Goal: Complete application form: Complete application form

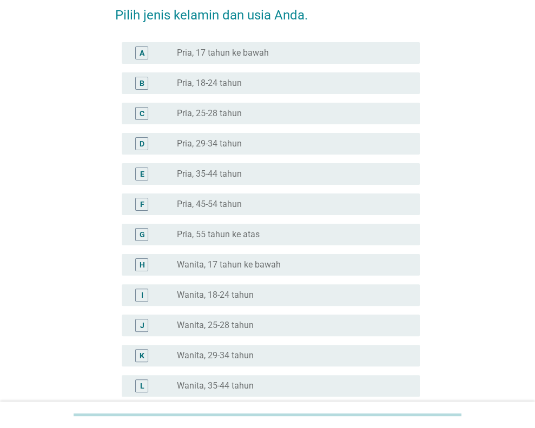
scroll to position [54, 0]
click at [205, 382] on label "Wanita, 35-44 tahun" at bounding box center [215, 385] width 77 height 11
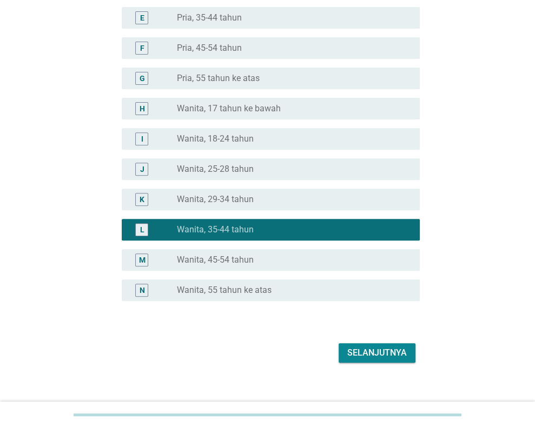
scroll to position [216, 0]
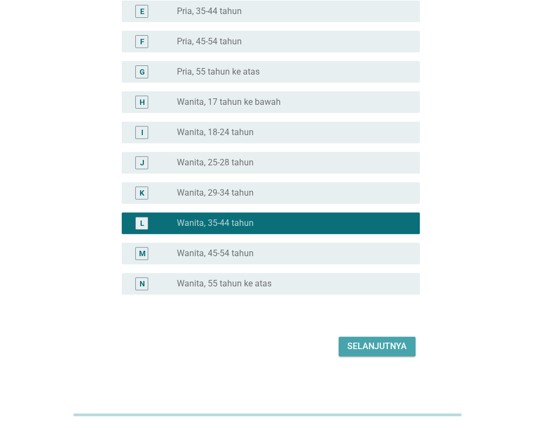
click at [359, 349] on div "Selanjutnya" at bounding box center [376, 346] width 59 height 13
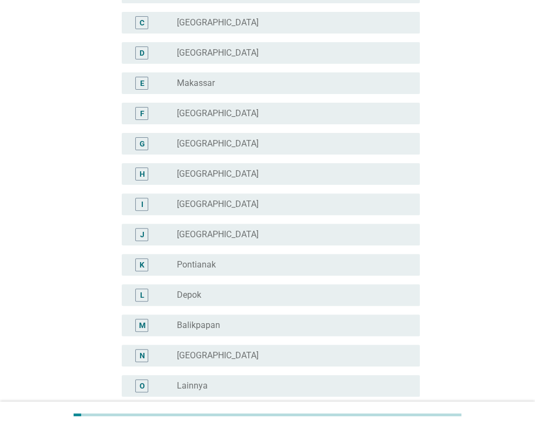
scroll to position [144, 0]
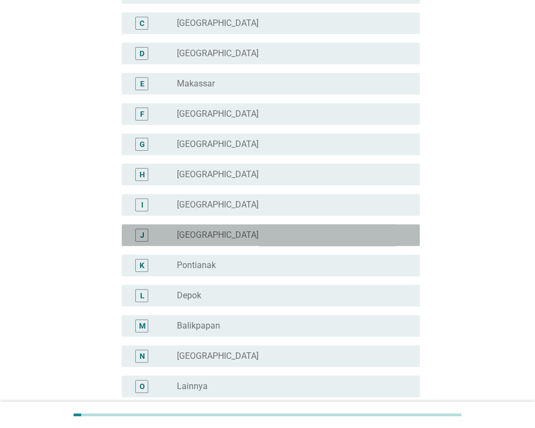
click at [197, 237] on label "[GEOGRAPHIC_DATA]" at bounding box center [218, 235] width 82 height 11
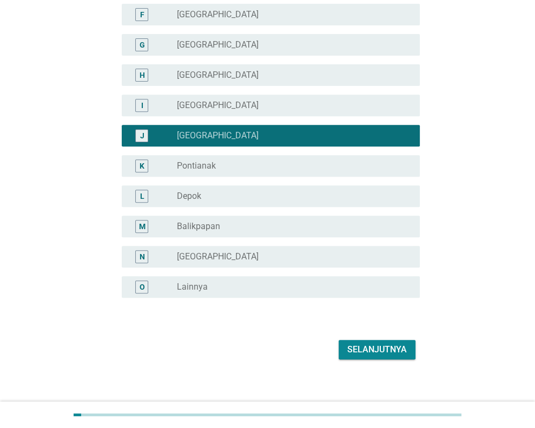
scroll to position [252, 0]
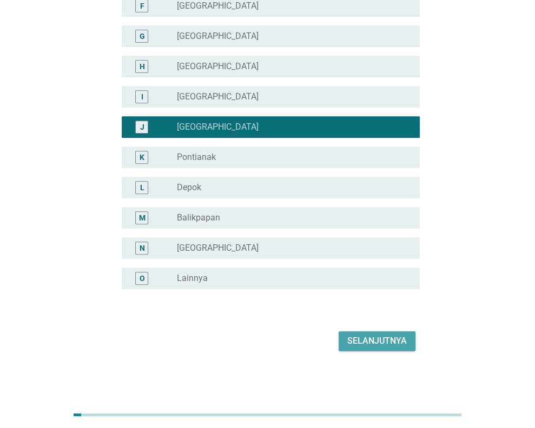
click at [361, 338] on div "Selanjutnya" at bounding box center [376, 341] width 59 height 13
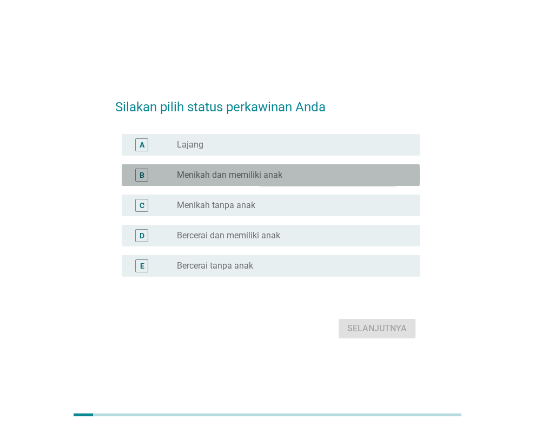
click at [230, 178] on label "Menikah dan memiliki anak" at bounding box center [229, 175] width 105 height 11
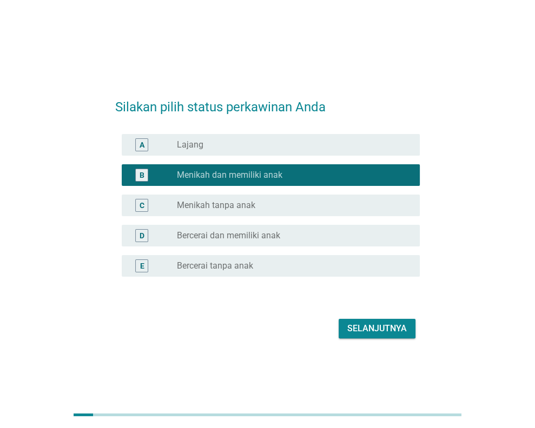
click at [358, 332] on div "Selanjutnya" at bounding box center [376, 328] width 59 height 13
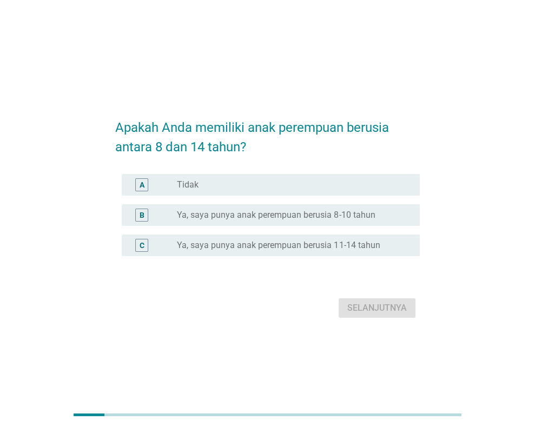
click at [200, 214] on label "Ya, saya punya anak perempuan berusia 8-10 tahun" at bounding box center [276, 215] width 198 height 11
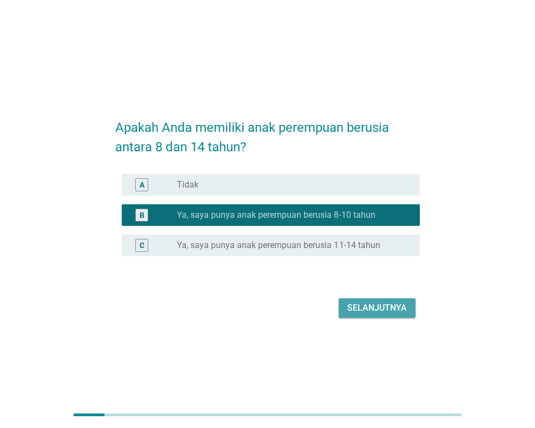
click at [380, 309] on div "Selanjutnya" at bounding box center [376, 308] width 59 height 13
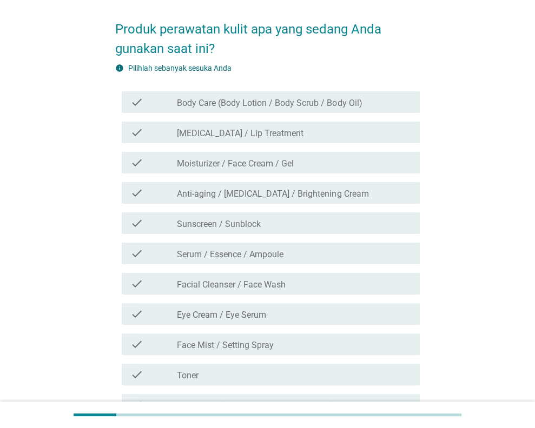
scroll to position [34, 0]
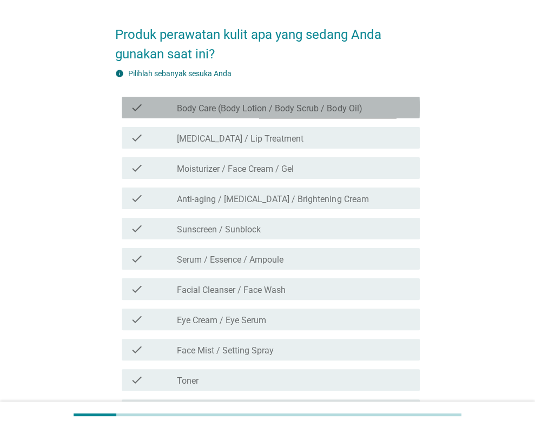
click at [347, 104] on label "Body Care (Body Lotion / Body Scrub / Body Oil)" at bounding box center [269, 108] width 185 height 11
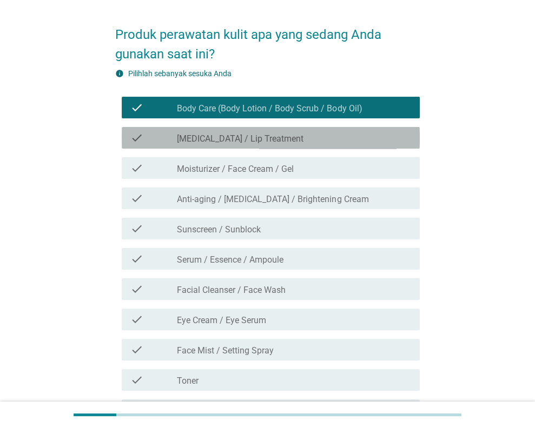
click at [346, 144] on div "check_box_outline_blank [MEDICAL_DATA] / Lip Treatment" at bounding box center [294, 137] width 234 height 13
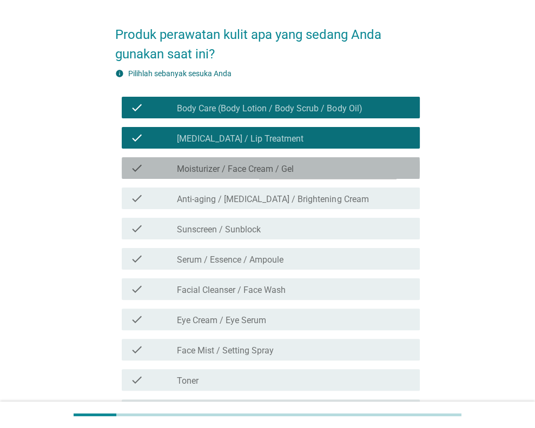
click at [345, 172] on div "check_box_outline_blank Moisturizer / Face Cream / Gel" at bounding box center [294, 168] width 234 height 13
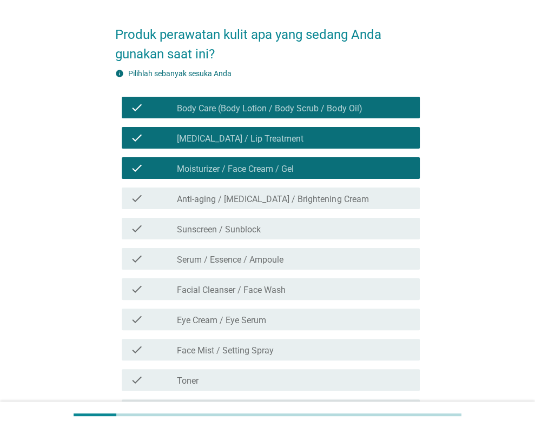
click at [340, 201] on label "Anti-aging / [MEDICAL_DATA] / Brightening Cream" at bounding box center [272, 199] width 191 height 11
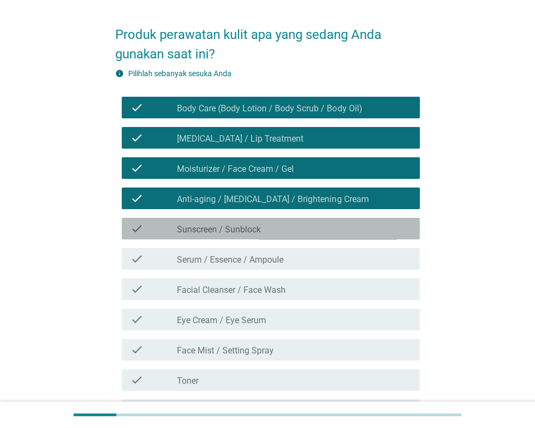
click at [332, 231] on div "check_box_outline_blank Sunscreen / Sunblock" at bounding box center [294, 228] width 234 height 13
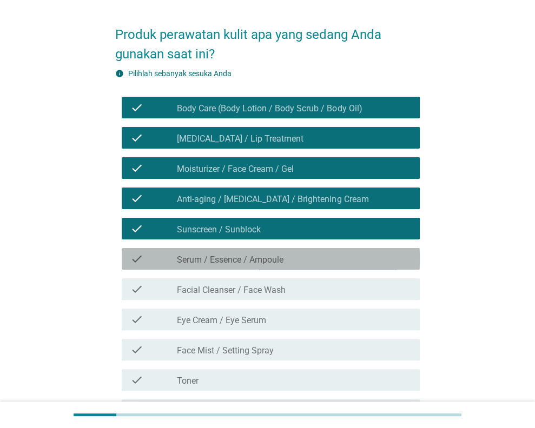
click at [332, 256] on div "check_box_outline_blank Serum / Essence / Ampoule" at bounding box center [294, 259] width 234 height 13
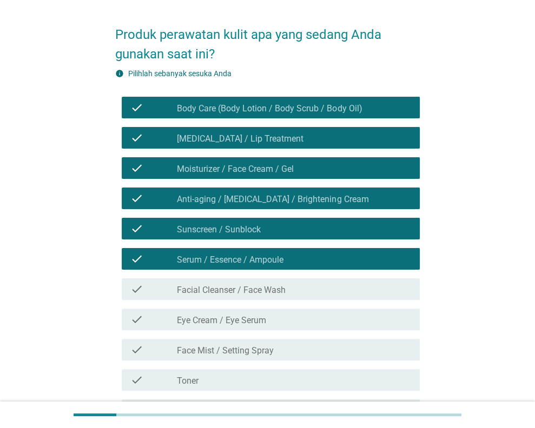
click at [329, 294] on div "check_box_outline_blank Facial Cleanser / Face Wash" at bounding box center [294, 289] width 234 height 13
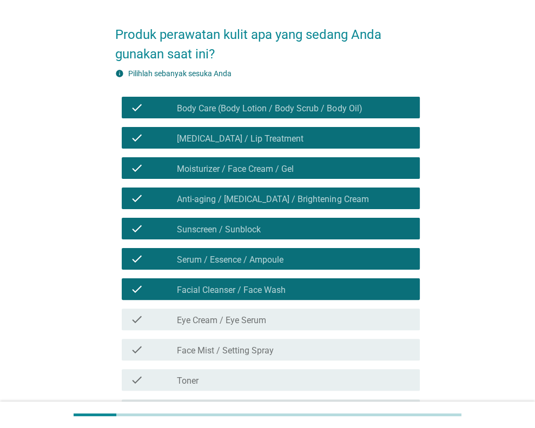
click at [322, 320] on div "check_box_outline_blank Eye Cream / Eye Serum" at bounding box center [294, 319] width 234 height 13
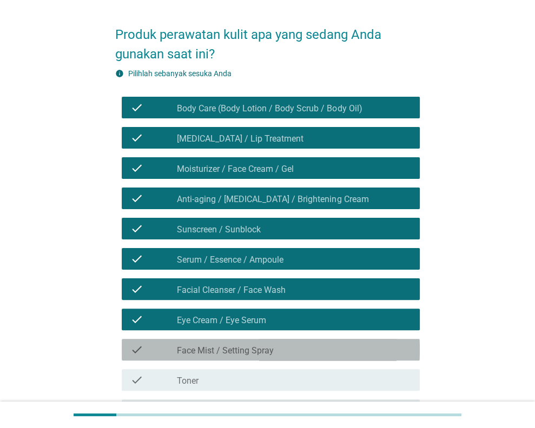
click at [317, 350] on div "check_box_outline_blank Face Mist / Setting Spray" at bounding box center [294, 349] width 234 height 13
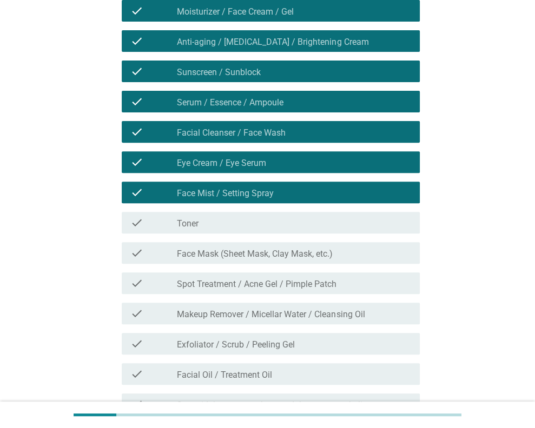
scroll to position [196, 0]
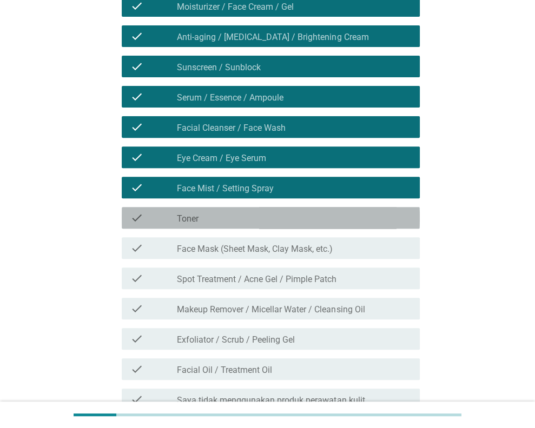
click at [329, 222] on div "check_box_outline_blank Toner" at bounding box center [294, 217] width 234 height 13
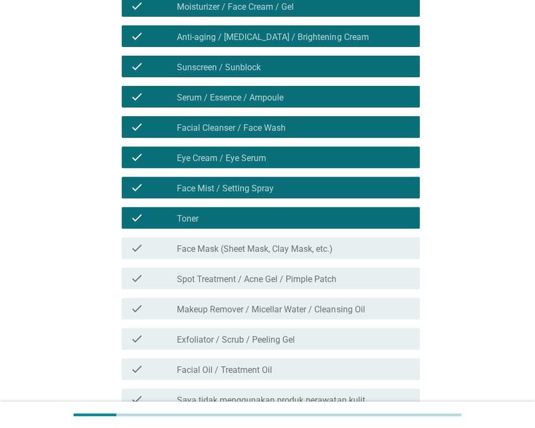
click at [337, 244] on div "check_box_outline_blank Face Mask (Sheet Mask, Clay Mask, etc.)" at bounding box center [294, 248] width 234 height 13
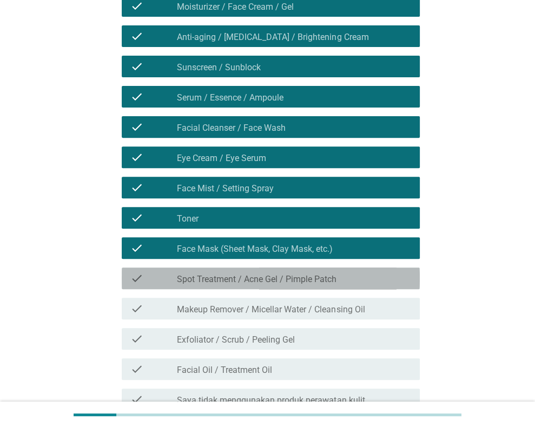
click at [335, 275] on label "Spot Treatment / Acne Gel / Pimple Patch" at bounding box center [257, 279] width 160 height 11
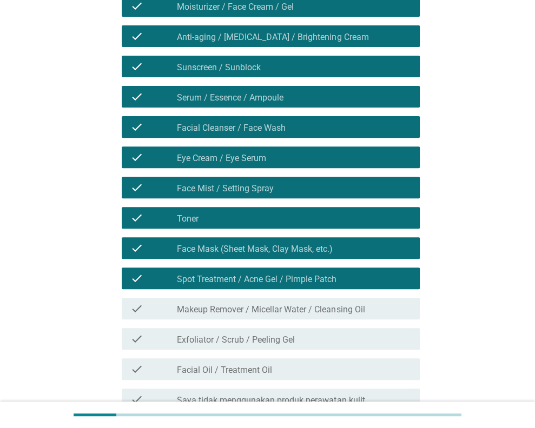
click at [333, 304] on label "Makeup Remover / Micellar Water / Cleansing Oil" at bounding box center [271, 309] width 188 height 11
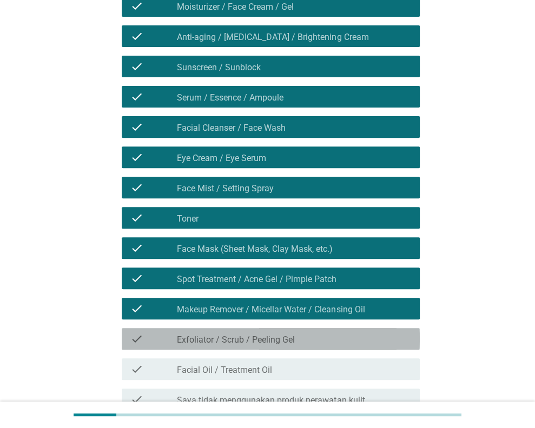
click at [330, 341] on div "check_box_outline_blank Exfoliator / Scrub / Peeling Gel" at bounding box center [294, 339] width 234 height 13
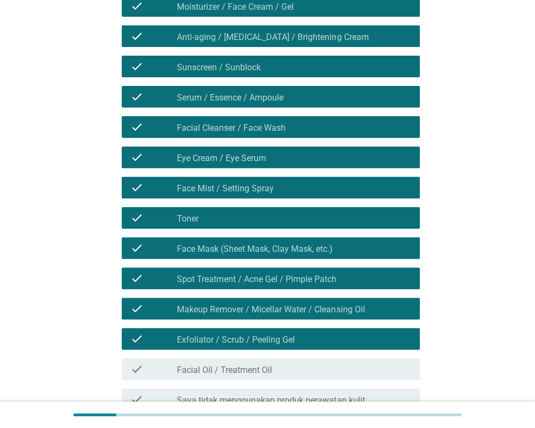
click at [321, 366] on div "check_box_outline_blank Facial Oil / Treatment Oil" at bounding box center [294, 369] width 234 height 13
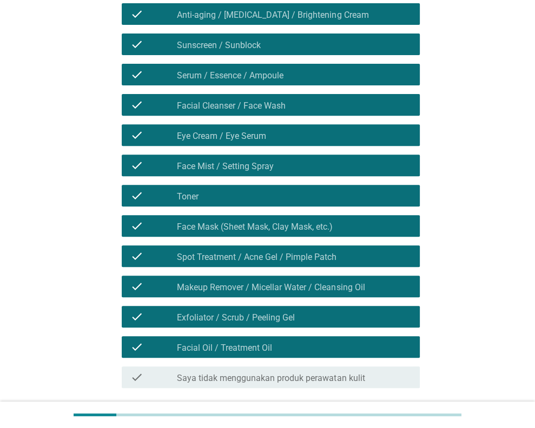
scroll to position [250, 0]
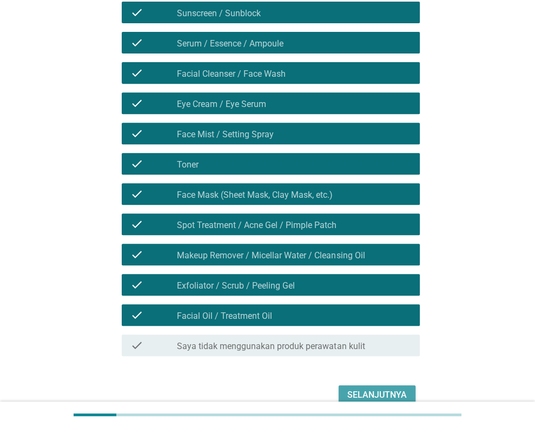
click at [361, 389] on div "Selanjutnya" at bounding box center [376, 395] width 59 height 13
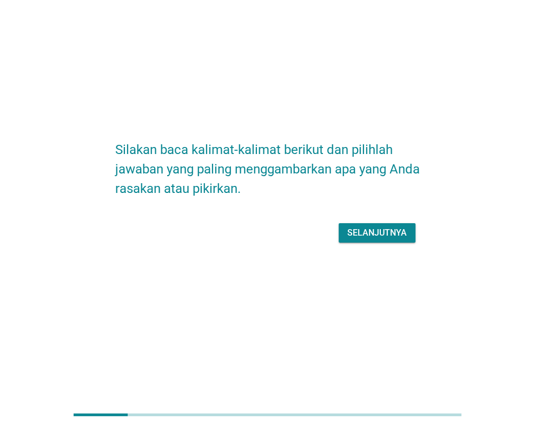
scroll to position [0, 0]
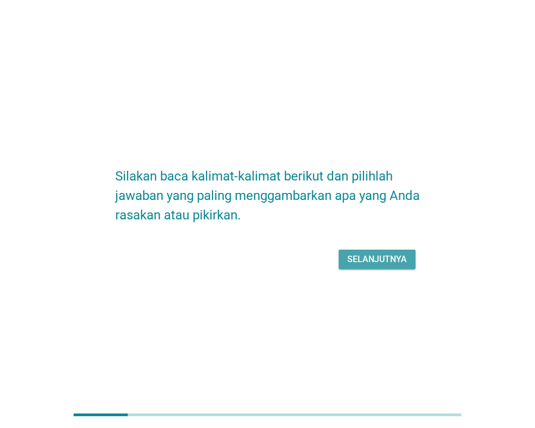
click at [393, 257] on div "Selanjutnya" at bounding box center [376, 259] width 59 height 13
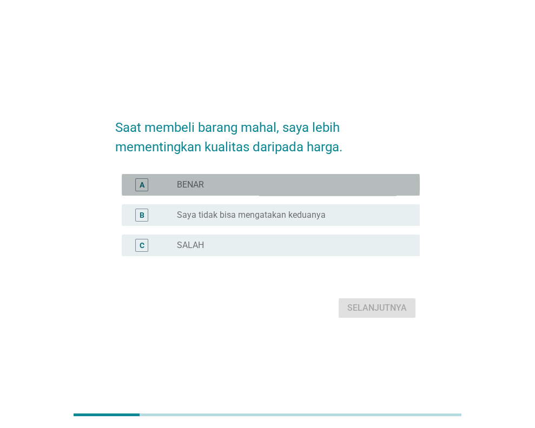
click at [264, 177] on div "A radio_button_unchecked BENAR" at bounding box center [271, 185] width 298 height 22
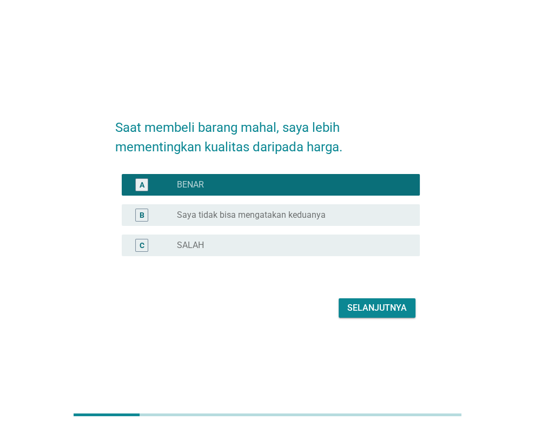
click at [377, 303] on div "Selanjutnya" at bounding box center [376, 308] width 59 height 13
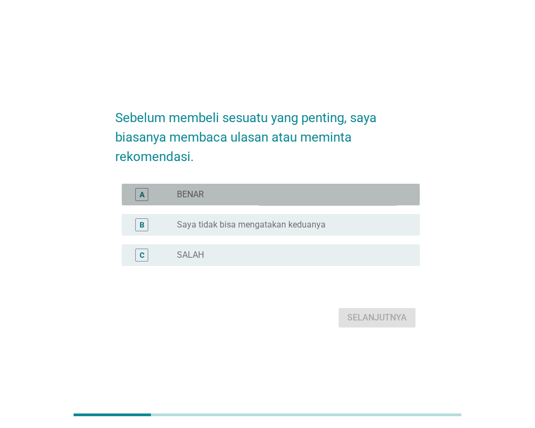
click at [266, 197] on div "radio_button_unchecked BENAR" at bounding box center [289, 194] width 225 height 11
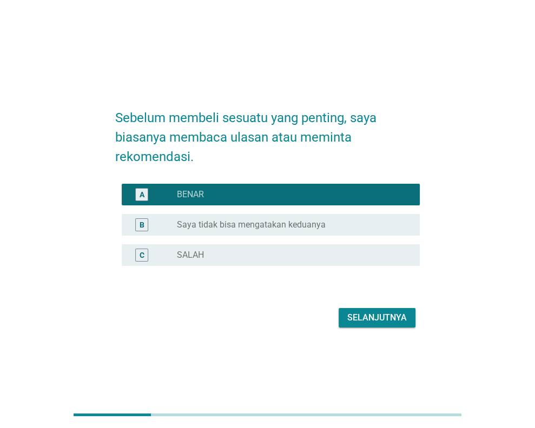
click at [355, 320] on div "Selanjutnya" at bounding box center [376, 317] width 59 height 13
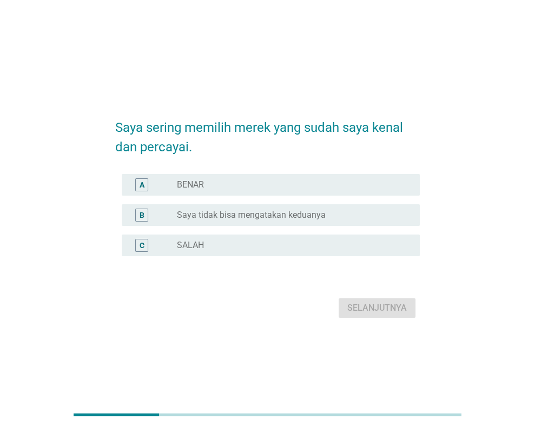
click at [316, 189] on div "radio_button_unchecked BENAR" at bounding box center [289, 185] width 225 height 11
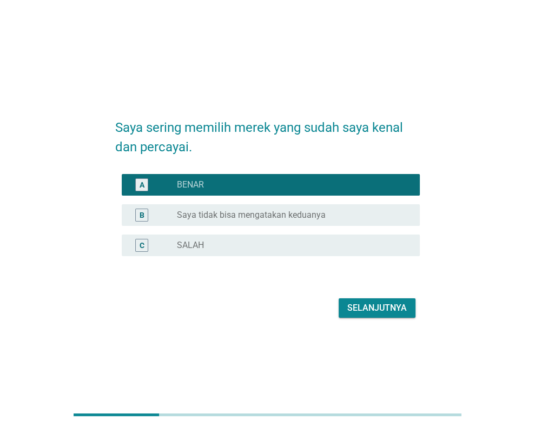
click at [369, 309] on div "Selanjutnya" at bounding box center [376, 308] width 59 height 13
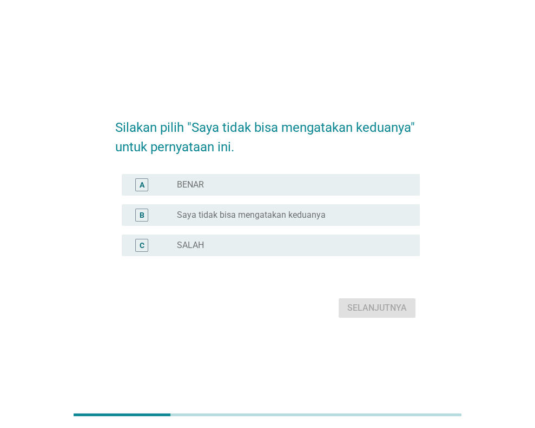
click at [270, 218] on label "Saya tidak bisa mengatakan keduanya" at bounding box center [251, 215] width 149 height 11
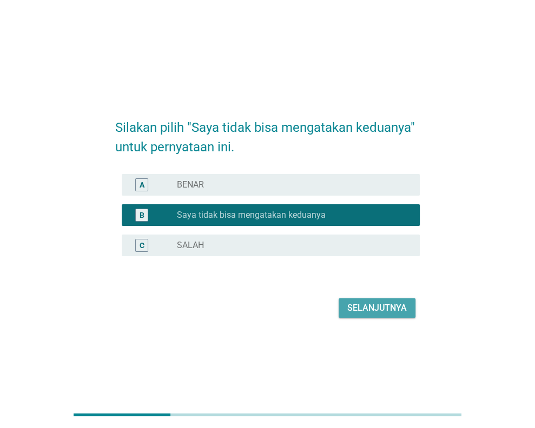
click at [376, 315] on button "Selanjutnya" at bounding box center [377, 307] width 77 height 19
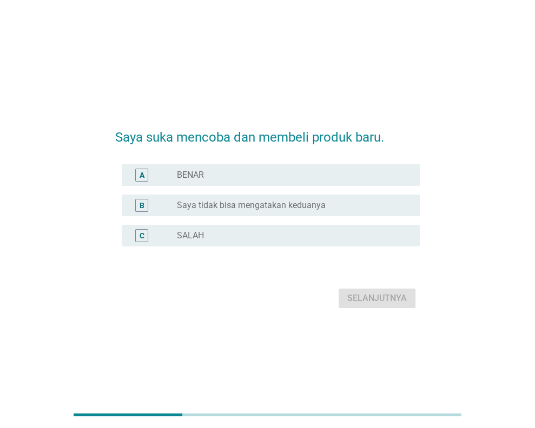
click at [275, 180] on div "radio_button_unchecked BENAR" at bounding box center [294, 175] width 234 height 13
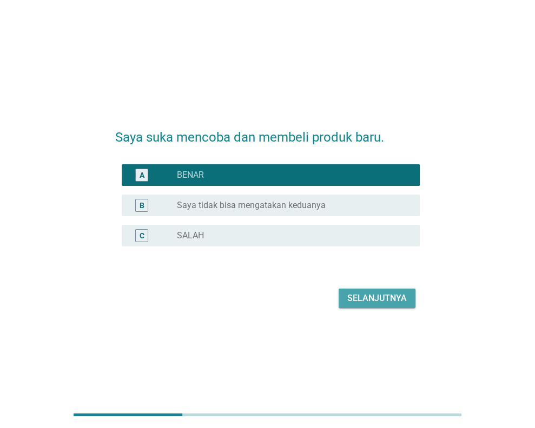
click at [362, 304] on div "Selanjutnya" at bounding box center [376, 298] width 59 height 13
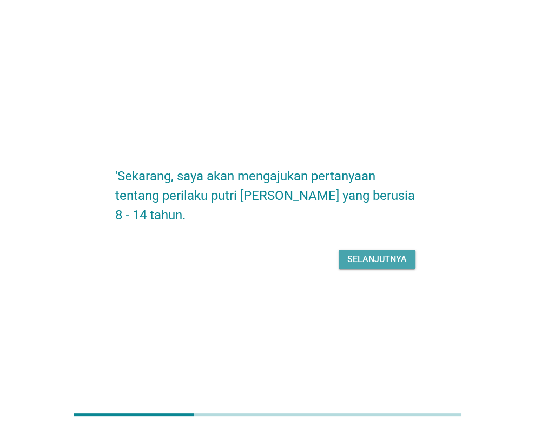
click at [373, 254] on div "Selanjutnya" at bounding box center [376, 259] width 59 height 13
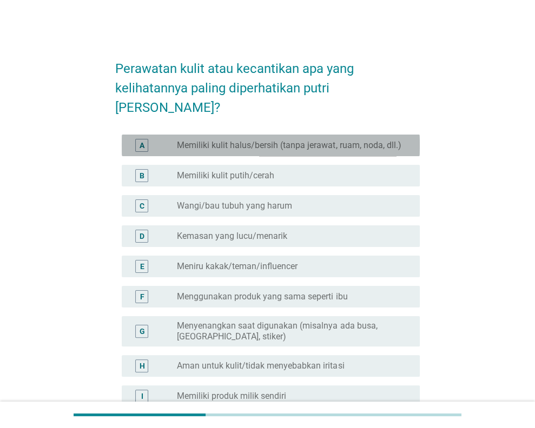
click at [361, 140] on label "Memiliki kulit halus/bersih (tanpa jerawat, ruam, noda, dll.)" at bounding box center [289, 145] width 224 height 11
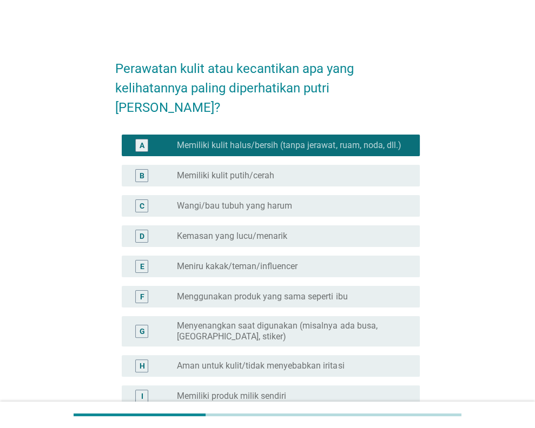
click at [356, 170] on div "radio_button_unchecked Memiliki kulit putih/cerah" at bounding box center [289, 175] width 225 height 11
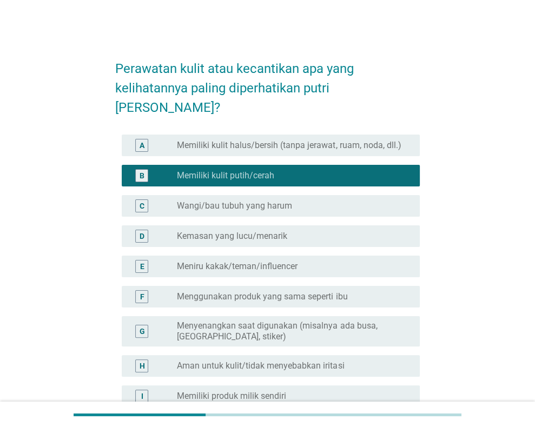
click at [278, 391] on label "Memiliki produk milik sendiri" at bounding box center [231, 396] width 109 height 11
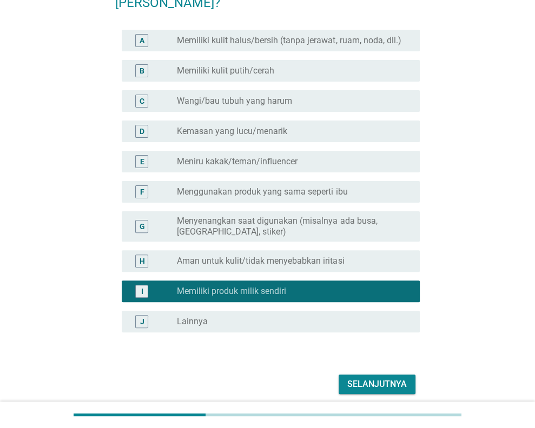
scroll to position [129, 0]
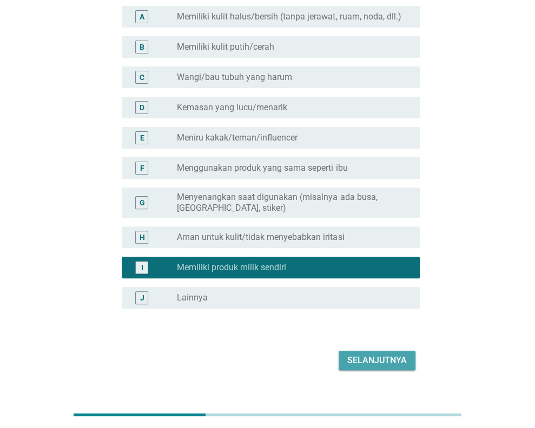
click at [366, 354] on div "Selanjutnya" at bounding box center [376, 360] width 59 height 13
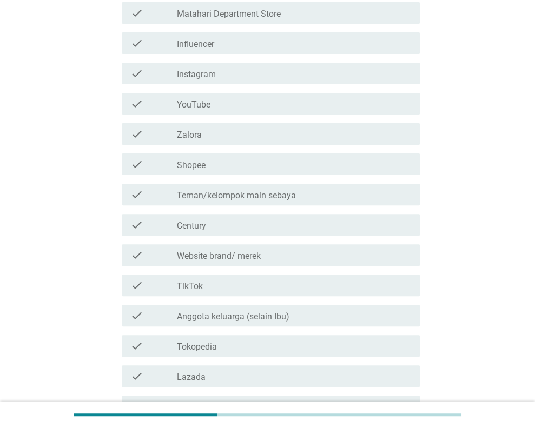
scroll to position [0, 0]
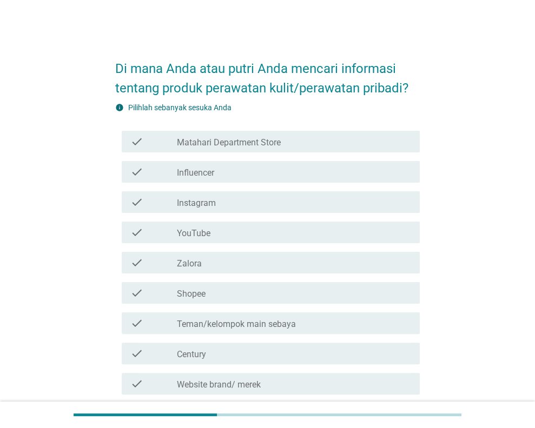
click at [225, 172] on div "check_box_outline_blank Influencer" at bounding box center [294, 171] width 234 height 13
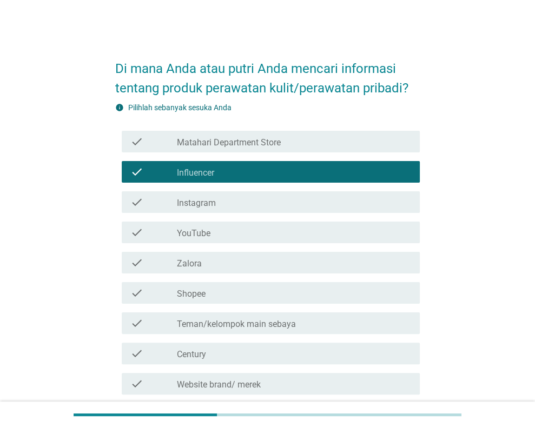
click at [224, 200] on div "check_box_outline_blank Instagram" at bounding box center [294, 202] width 234 height 13
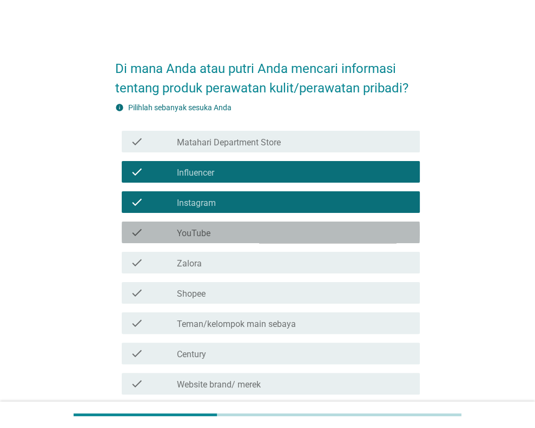
click at [229, 230] on div "check_box_outline_blank YouTube" at bounding box center [294, 232] width 234 height 13
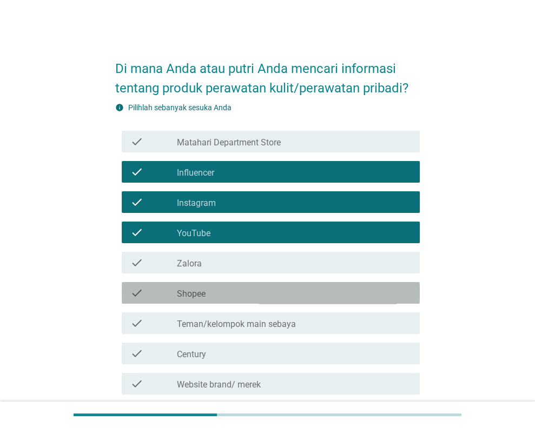
click at [229, 289] on div "check_box_outline_blank Shopee" at bounding box center [294, 293] width 234 height 13
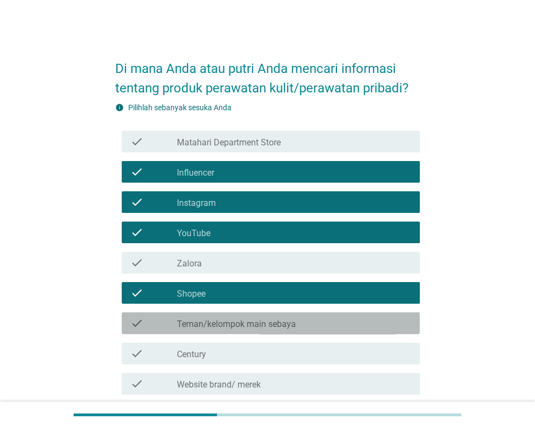
click at [231, 327] on label "Teman/kelompok main sebaya" at bounding box center [236, 324] width 119 height 11
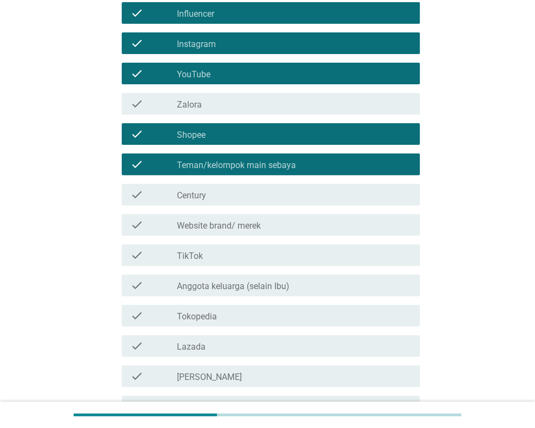
scroll to position [162, 0]
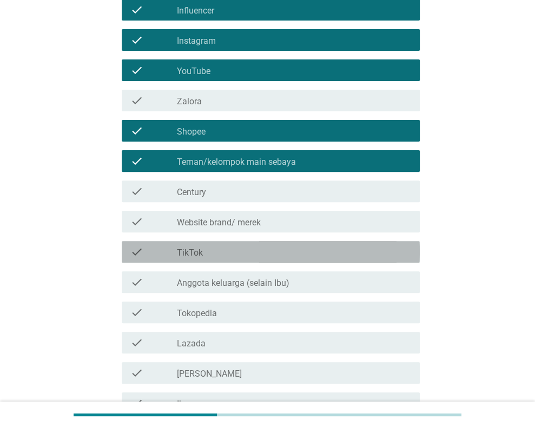
click at [242, 250] on div "check_box_outline_blank TikTok" at bounding box center [294, 251] width 234 height 13
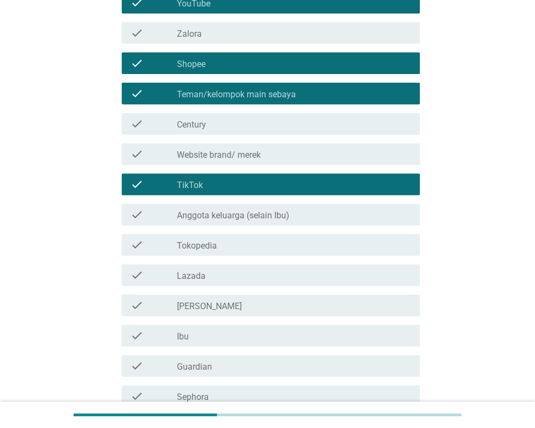
scroll to position [270, 0]
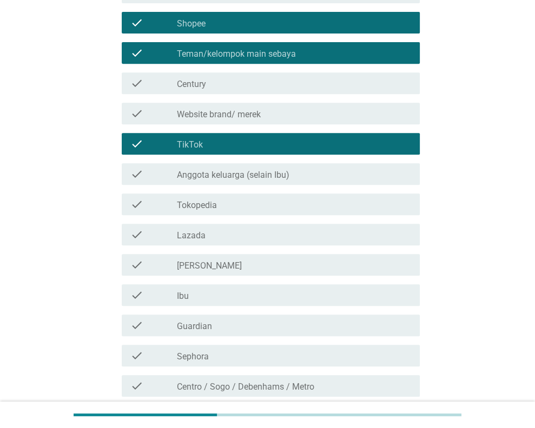
click at [249, 294] on div "check_box_outline_blank Ibu" at bounding box center [294, 295] width 234 height 13
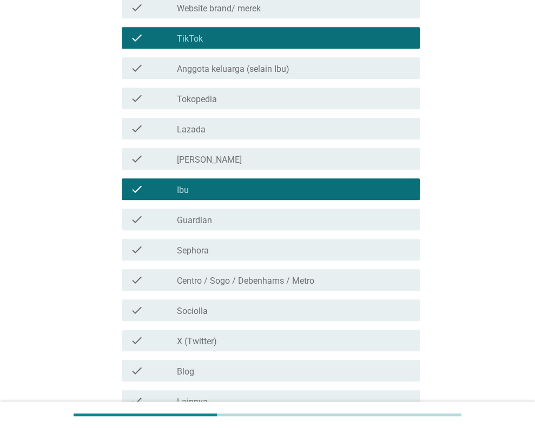
scroll to position [379, 0]
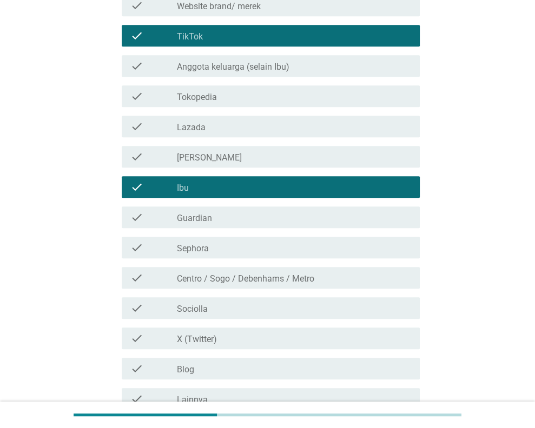
click at [244, 341] on div "check_box_outline_blank X (Twitter)" at bounding box center [294, 338] width 234 height 13
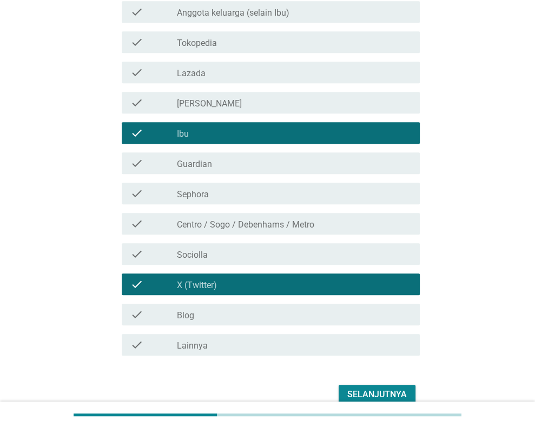
scroll to position [486, 0]
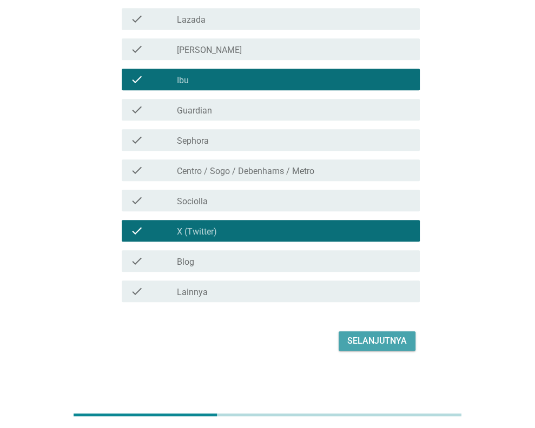
click at [348, 343] on div "Selanjutnya" at bounding box center [376, 341] width 59 height 13
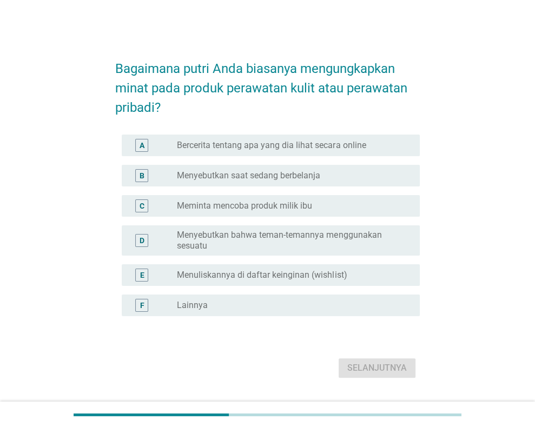
click at [348, 149] on label "Bercerita tentang apa yang dia lihat secara online" at bounding box center [271, 145] width 189 height 11
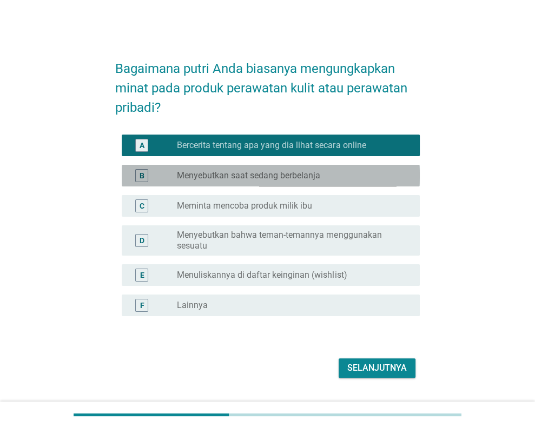
click at [298, 182] on div "B radio_button_unchecked Menyebutkan saat sedang berbelanja" at bounding box center [271, 176] width 298 height 22
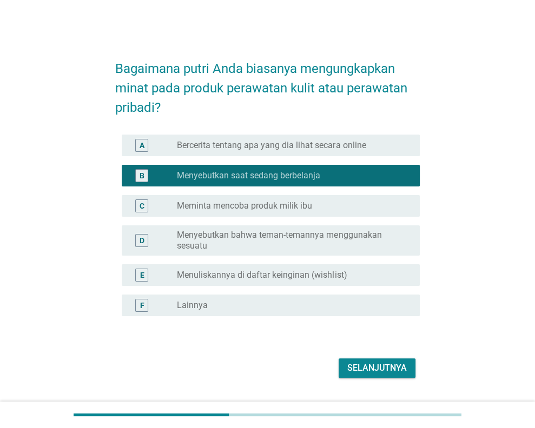
click at [296, 208] on label "Meminta mencoba produk milik ibu" at bounding box center [244, 206] width 135 height 11
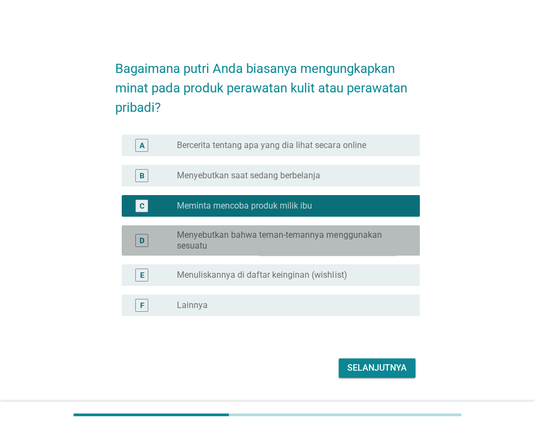
click at [306, 240] on label "Menyebutkan bahwa teman-temannya menggunakan sesuatu" at bounding box center [289, 241] width 225 height 22
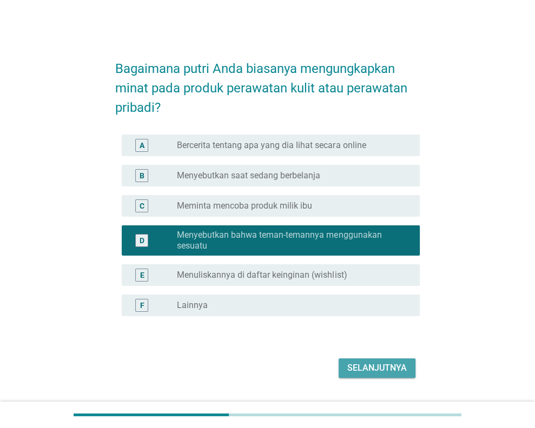
click at [358, 362] on div "Selanjutnya" at bounding box center [376, 368] width 59 height 13
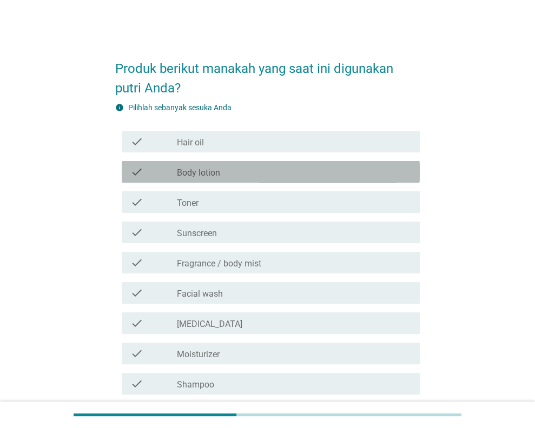
click at [223, 177] on div "check_box_outline_blank Body lotion" at bounding box center [294, 171] width 234 height 13
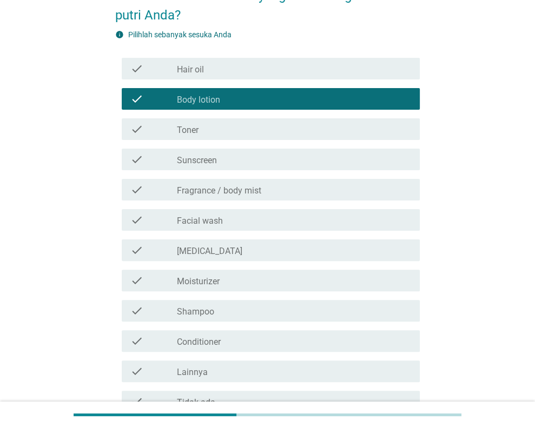
scroll to position [54, 0]
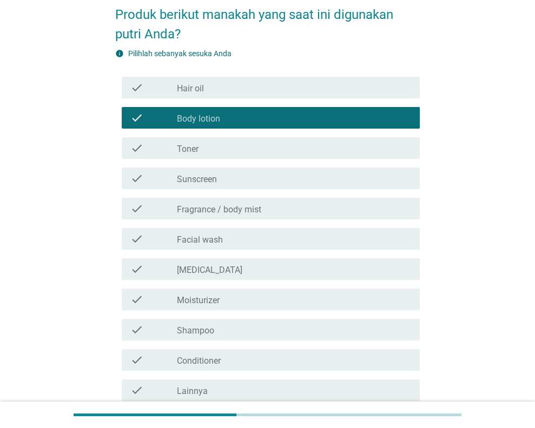
click at [238, 240] on div "check_box_outline_blank Facial wash" at bounding box center [294, 239] width 234 height 13
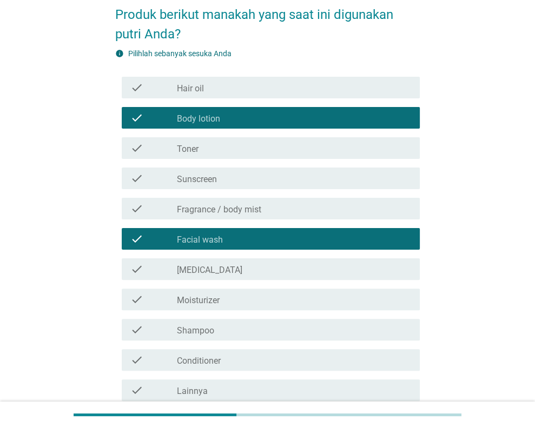
click at [238, 271] on div "check_box_outline_blank [MEDICAL_DATA]" at bounding box center [294, 269] width 234 height 13
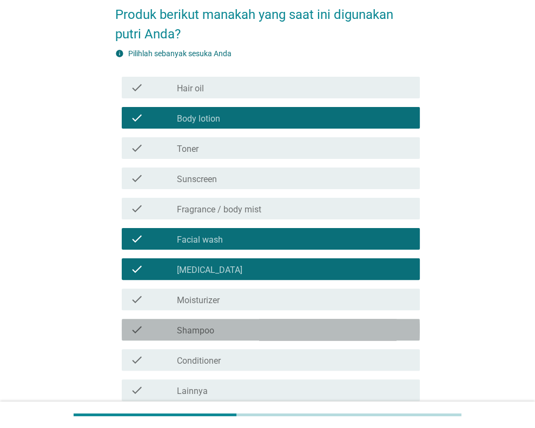
click at [231, 333] on div "check_box_outline_blank Shampoo" at bounding box center [294, 329] width 234 height 13
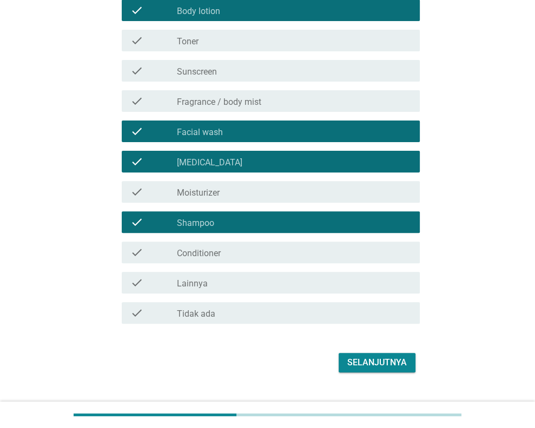
scroll to position [162, 0]
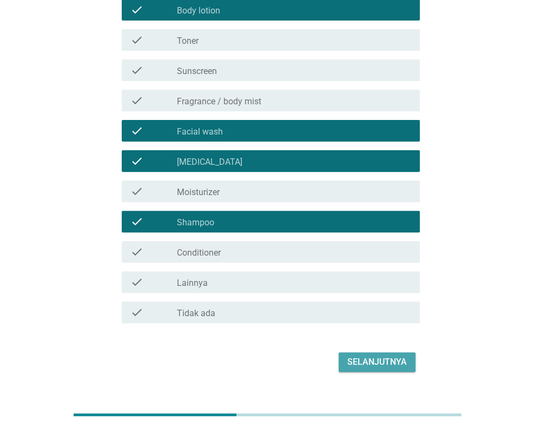
click at [385, 361] on div "Selanjutnya" at bounding box center [376, 362] width 59 height 13
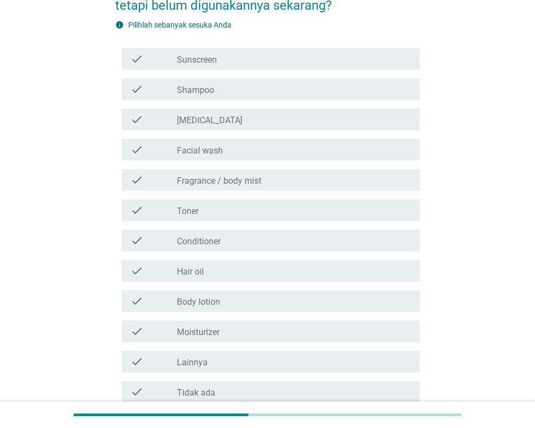
scroll to position [108, 0]
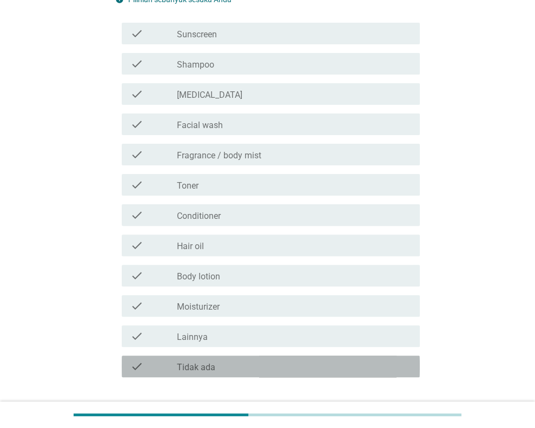
click at [221, 363] on div "check_box_outline_blank Tidak ada" at bounding box center [294, 366] width 234 height 13
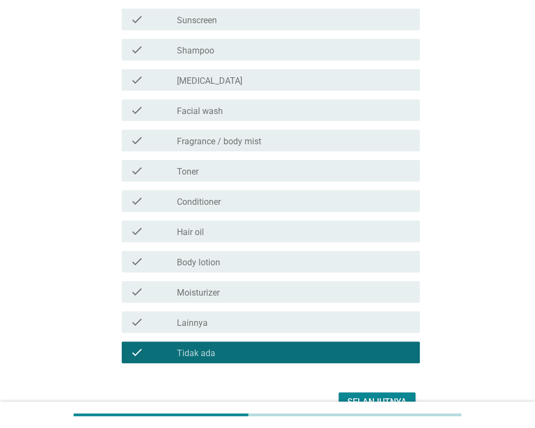
scroll to position [162, 0]
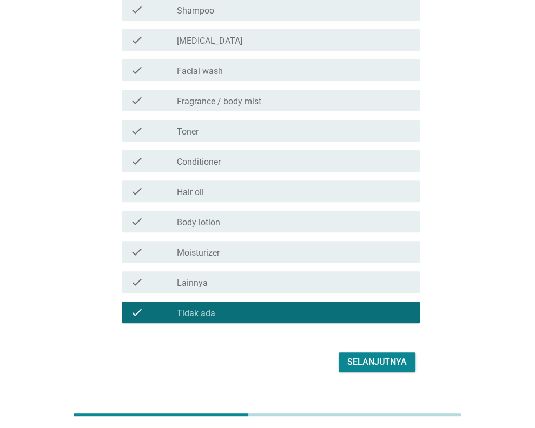
click at [411, 360] on button "Selanjutnya" at bounding box center [377, 362] width 77 height 19
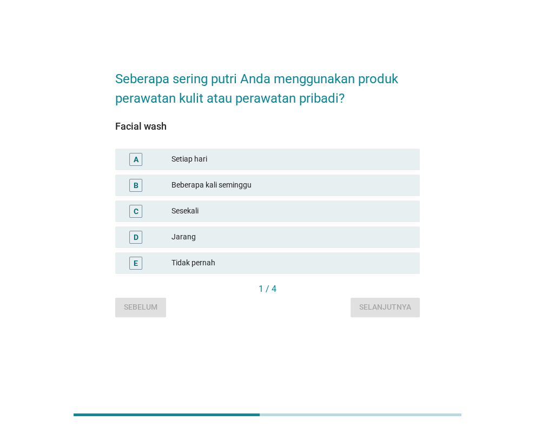
scroll to position [0, 0]
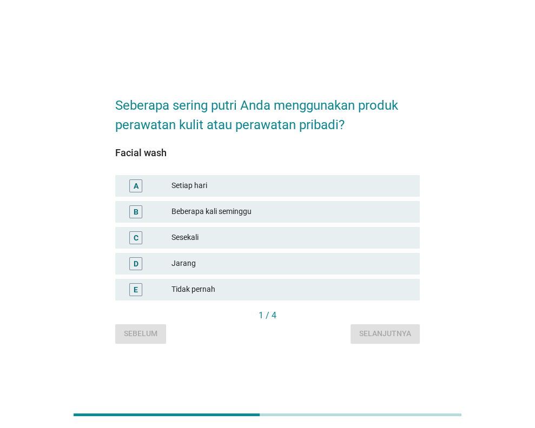
click at [278, 190] on div "Setiap hari" at bounding box center [291, 186] width 240 height 13
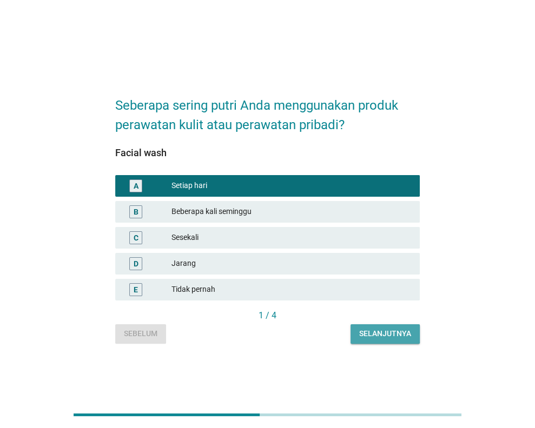
click at [371, 336] on div "Selanjutnya" at bounding box center [385, 333] width 52 height 11
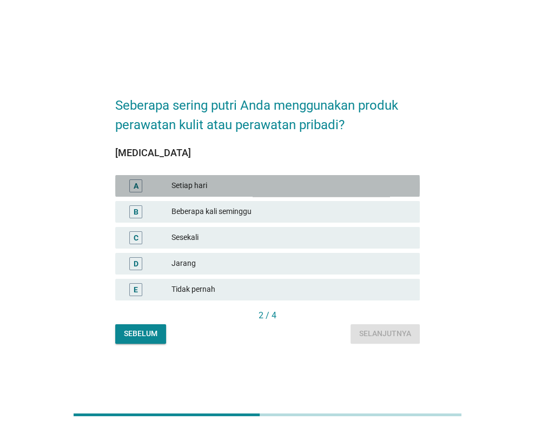
click at [327, 184] on div "Setiap hari" at bounding box center [291, 186] width 240 height 13
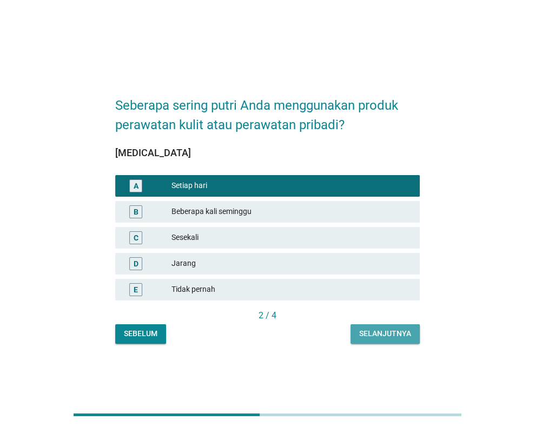
click at [377, 330] on div "Selanjutnya" at bounding box center [385, 333] width 52 height 11
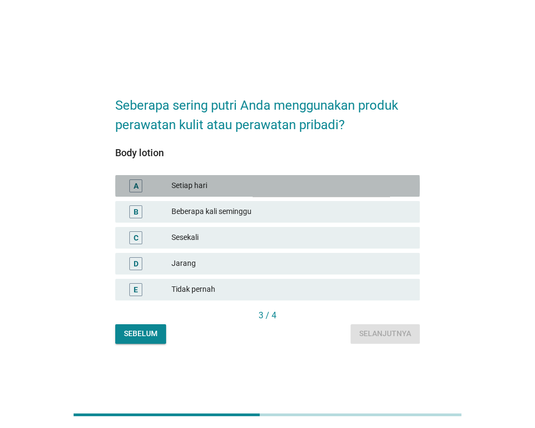
click at [343, 188] on div "Setiap hari" at bounding box center [291, 186] width 240 height 13
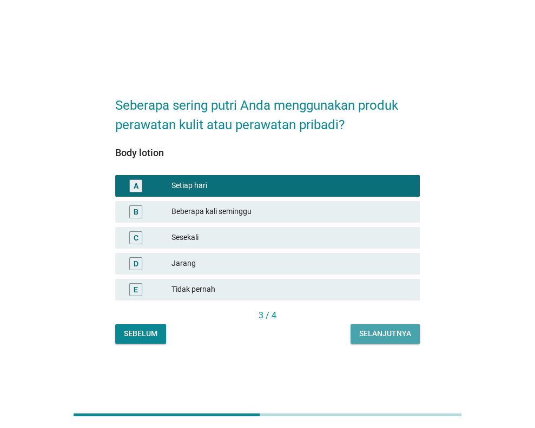
click at [376, 330] on div "Selanjutnya" at bounding box center [385, 333] width 52 height 11
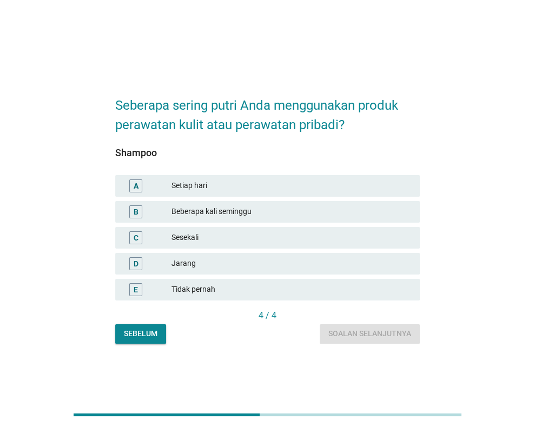
click at [270, 221] on div "B Beberapa kali seminggu" at bounding box center [267, 212] width 304 height 22
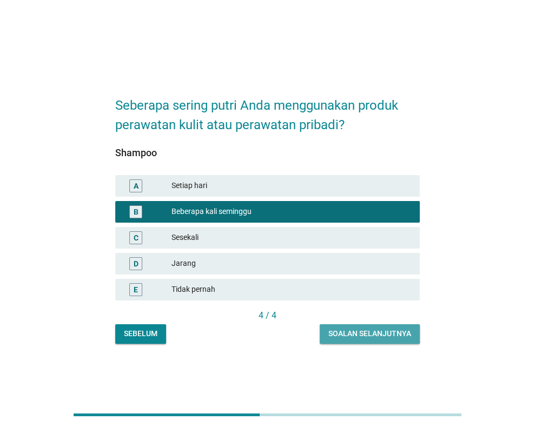
click at [333, 336] on div "Soalan selanjutnya" at bounding box center [369, 333] width 83 height 11
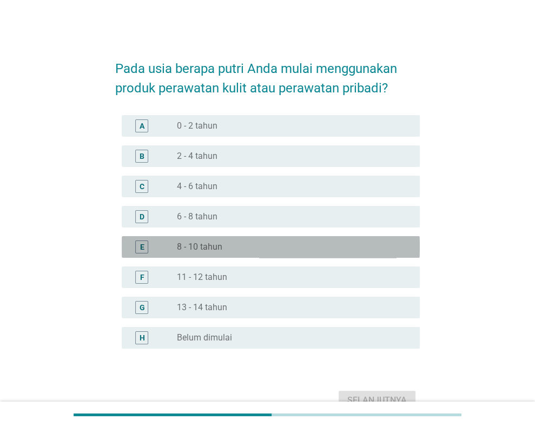
click at [221, 245] on label "8 - 10 tahun" at bounding box center [199, 247] width 45 height 11
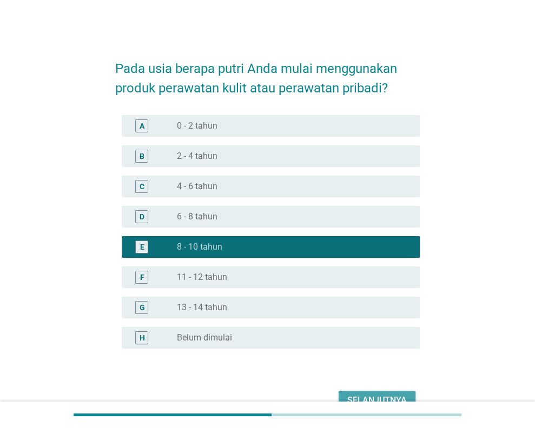
click at [350, 397] on div "Selanjutnya" at bounding box center [376, 400] width 59 height 13
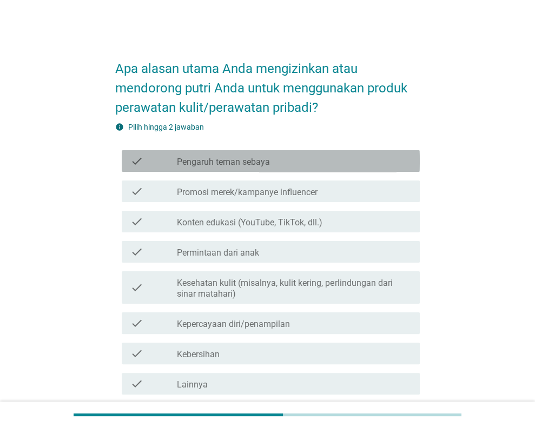
click at [311, 163] on div "check_box_outline_blank Pengaruh teman sebaya" at bounding box center [294, 161] width 234 height 13
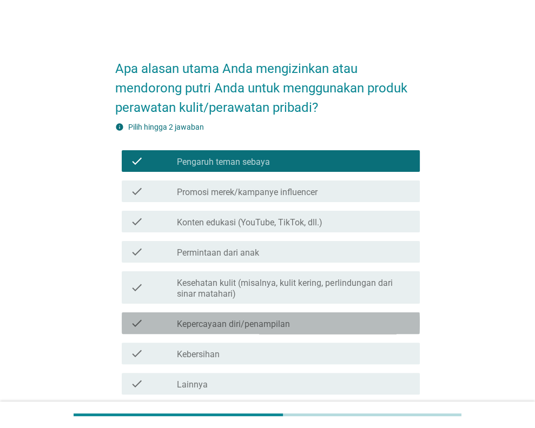
click at [260, 323] on label "Kepercayaan diri/penampilan" at bounding box center [233, 324] width 113 height 11
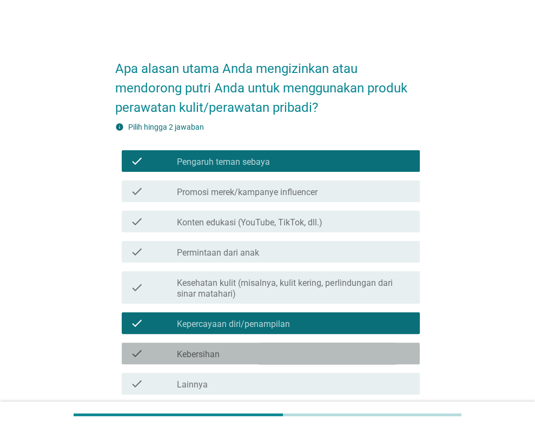
click at [264, 352] on div "check_box_outline_blank Kebersihan" at bounding box center [294, 353] width 234 height 13
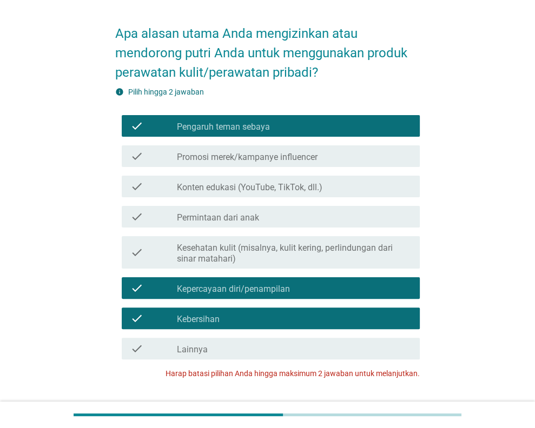
scroll to position [54, 0]
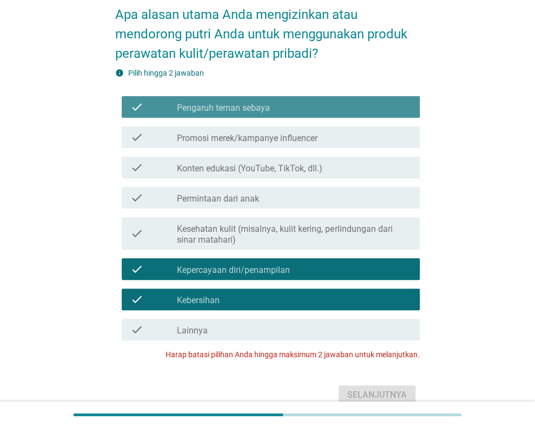
click at [392, 105] on div "check_box_outline_blank Pengaruh teman sebaya" at bounding box center [294, 107] width 234 height 13
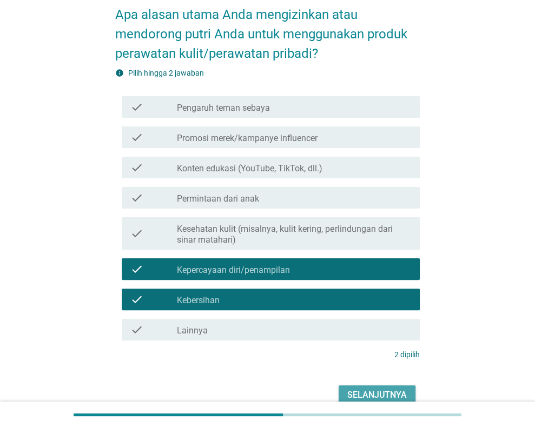
click at [396, 393] on div "Selanjutnya" at bounding box center [376, 395] width 59 height 13
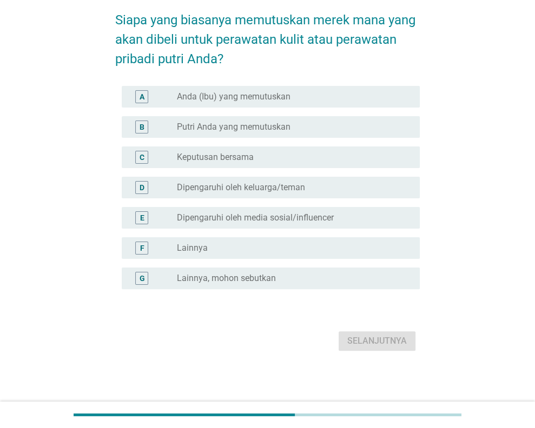
scroll to position [0, 0]
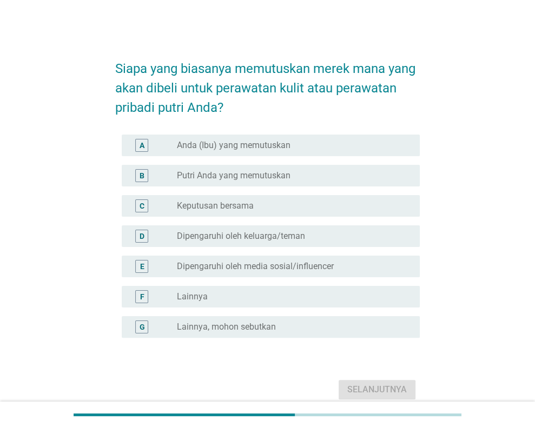
click at [311, 175] on div "radio_button_unchecked Putri Anda yang memutuskan" at bounding box center [289, 175] width 225 height 11
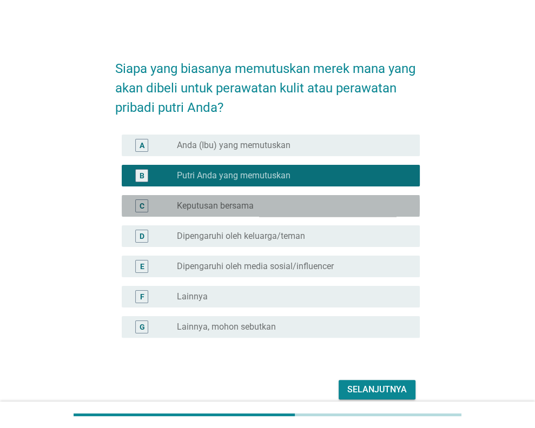
click at [374, 216] on div "C radio_button_unchecked Keputusan bersama" at bounding box center [271, 206] width 298 height 22
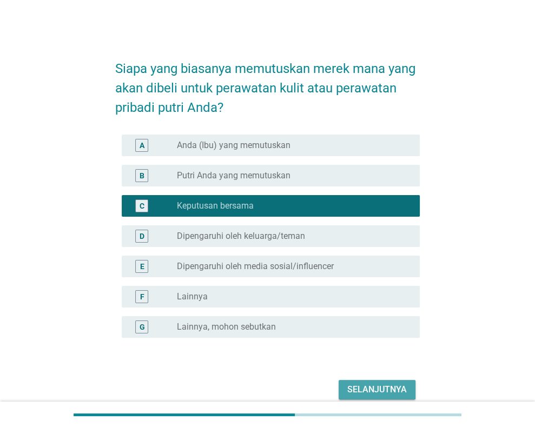
click at [366, 393] on div "Selanjutnya" at bounding box center [376, 389] width 59 height 13
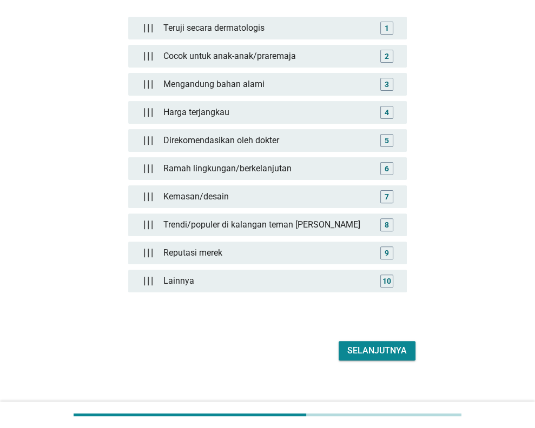
scroll to position [142, 0]
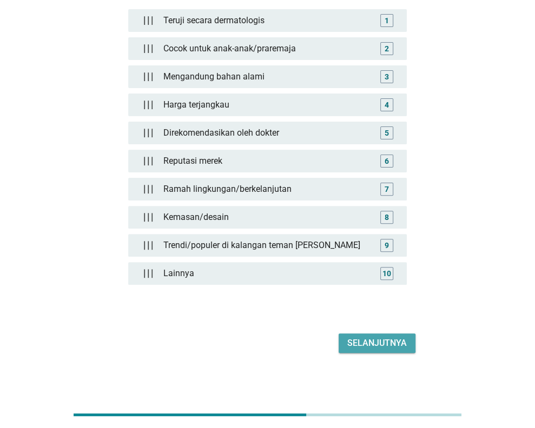
click at [350, 337] on div "Selanjutnya" at bounding box center [376, 343] width 59 height 13
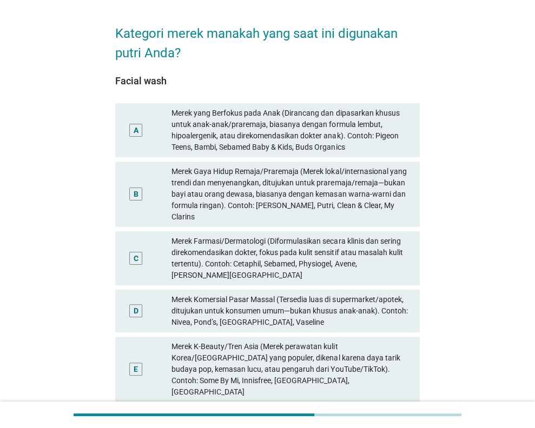
scroll to position [54, 0]
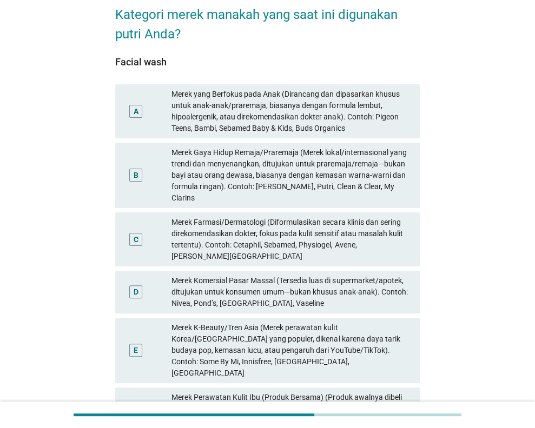
click at [382, 118] on div "Merek yang Berfokus pada Anak (Dirancang dan dipasarkan khusus untuk anak-anak/…" at bounding box center [291, 111] width 240 height 45
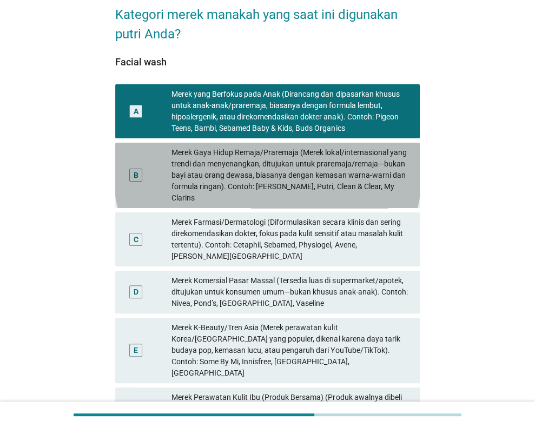
click at [356, 159] on div "Merek Gaya Hidup Remaja/Praremaja (Merek lokal/internasional yang trendi dan me…" at bounding box center [291, 175] width 240 height 57
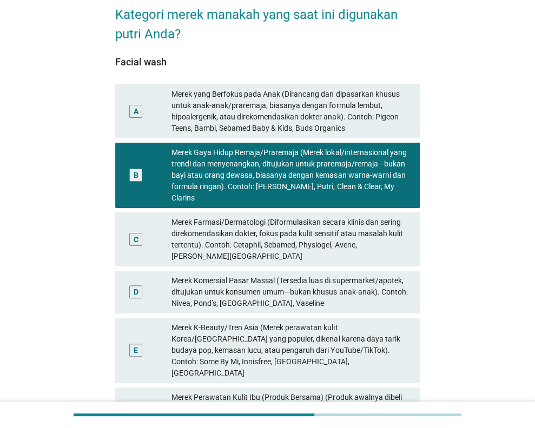
click at [368, 125] on div "Merek yang Berfokus pada Anak (Dirancang dan dipasarkan khusus untuk anak-anak/…" at bounding box center [291, 111] width 240 height 45
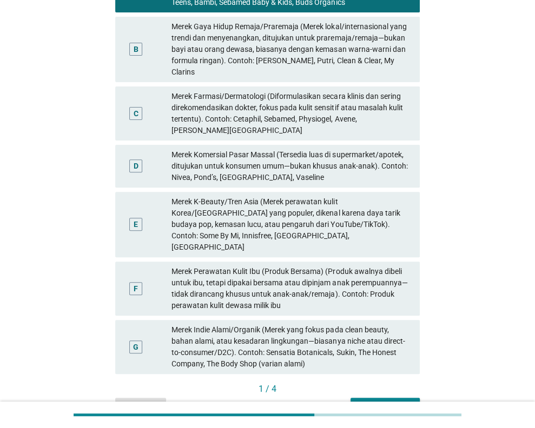
scroll to position [221, 0]
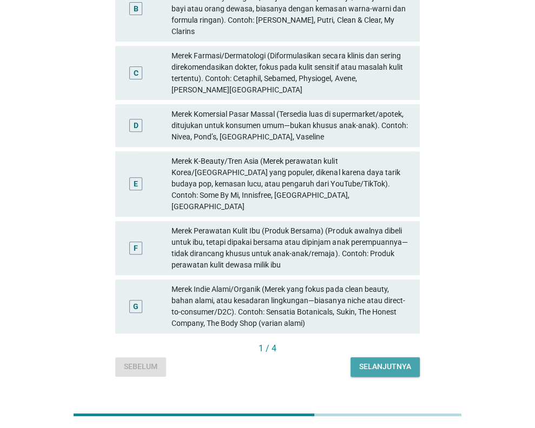
click at [404, 361] on div "Selanjutnya" at bounding box center [385, 366] width 52 height 11
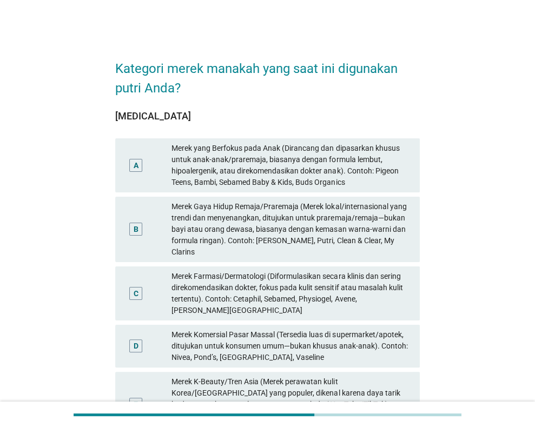
click at [339, 170] on div "Merek yang Berfokus pada Anak (Dirancang dan dipasarkan khusus untuk anak-anak/…" at bounding box center [291, 165] width 240 height 45
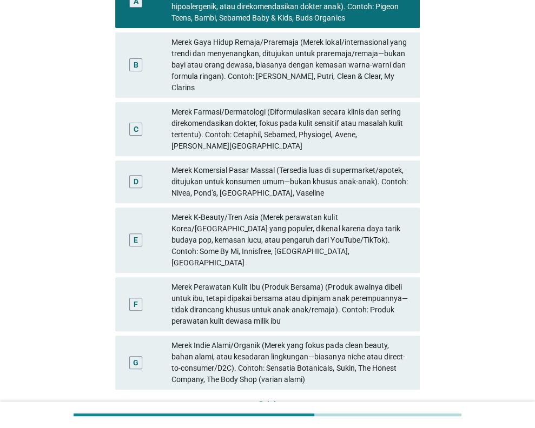
scroll to position [216, 0]
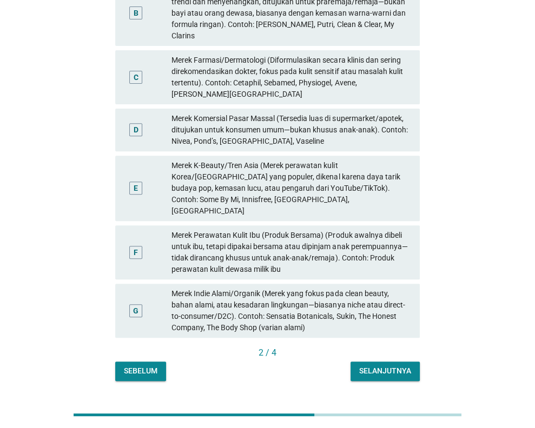
click at [403, 366] on div "Selanjutnya" at bounding box center [385, 371] width 52 height 11
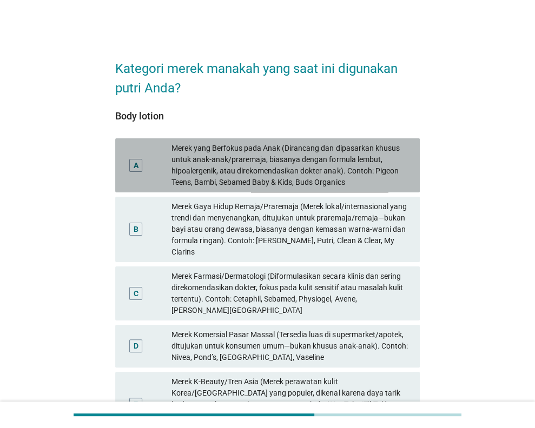
click at [281, 168] on div "Merek yang Berfokus pada Anak (Dirancang dan dipasarkan khusus untuk anak-anak/…" at bounding box center [291, 165] width 240 height 45
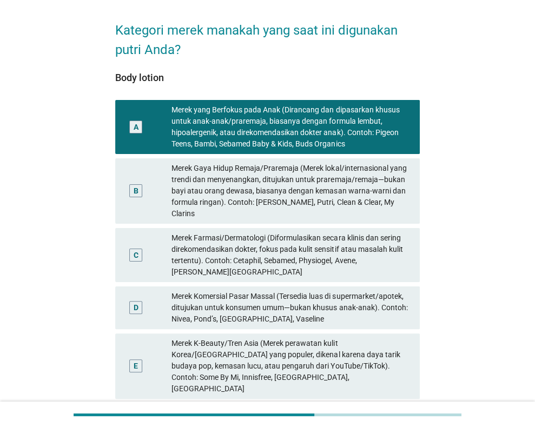
scroll to position [162, 0]
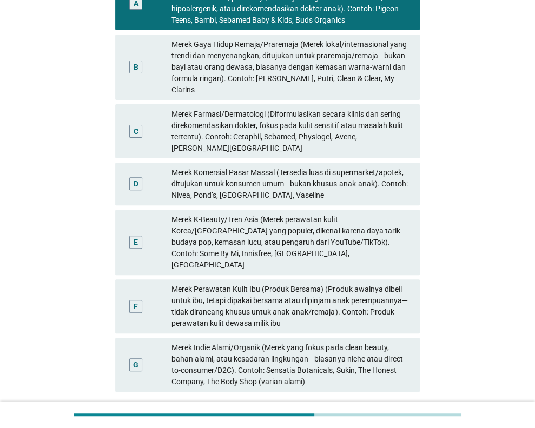
click at [368, 416] on button "Selanjutnya" at bounding box center [384, 425] width 69 height 19
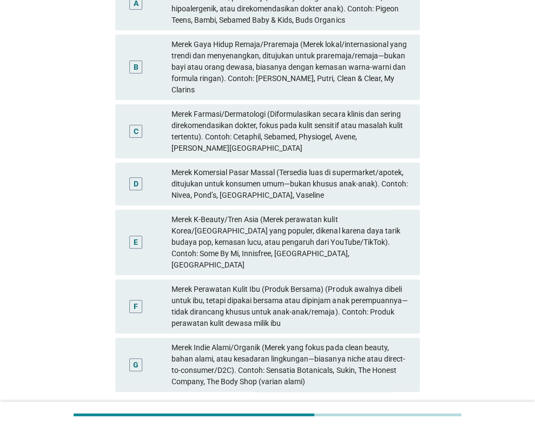
scroll to position [0, 0]
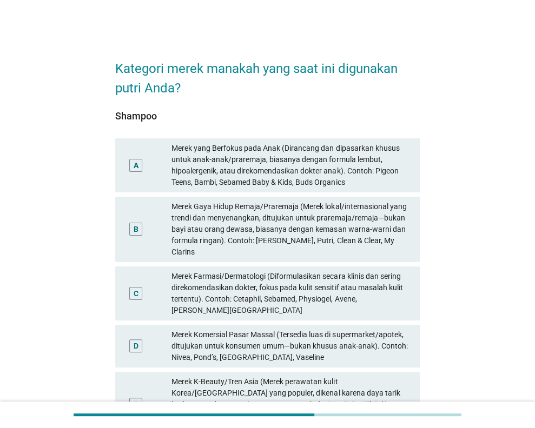
click at [315, 170] on div "Merek yang Berfokus pada Anak (Dirancang dan dipasarkan khusus untuk anak-anak/…" at bounding box center [291, 165] width 240 height 45
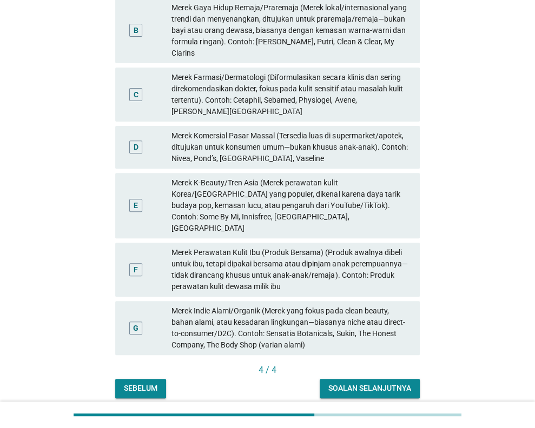
scroll to position [216, 0]
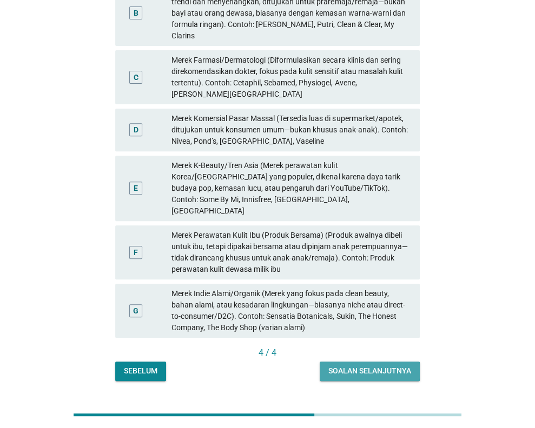
click at [358, 366] on div "Soalan selanjutnya" at bounding box center [369, 371] width 83 height 11
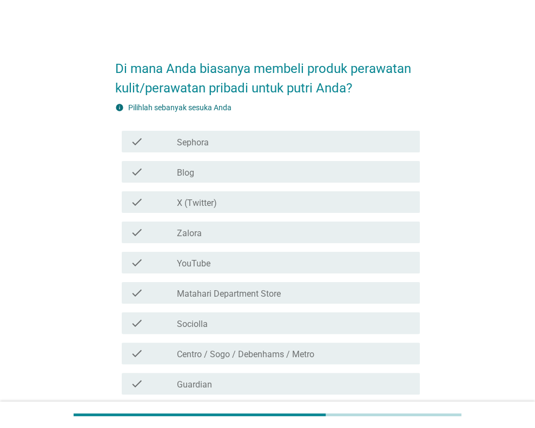
click at [234, 261] on div "check_box_outline_blank YouTube" at bounding box center [294, 262] width 234 height 13
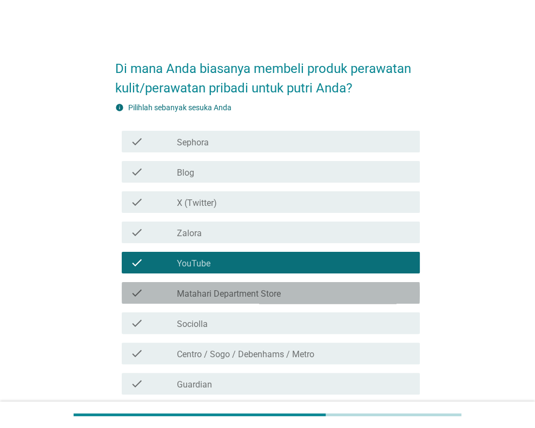
click at [231, 292] on label "Matahari Department Store" at bounding box center [229, 294] width 104 height 11
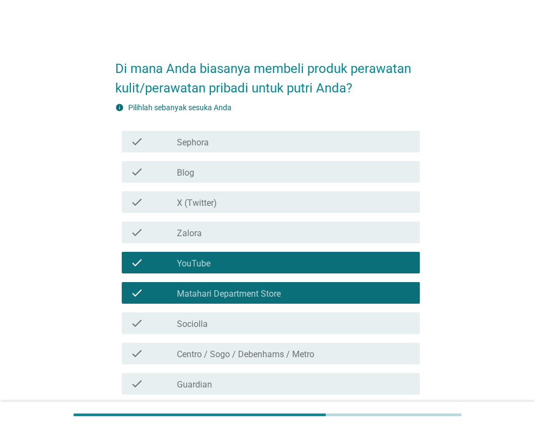
click at [223, 327] on div "check_box_outline_blank Sociolla" at bounding box center [294, 323] width 234 height 13
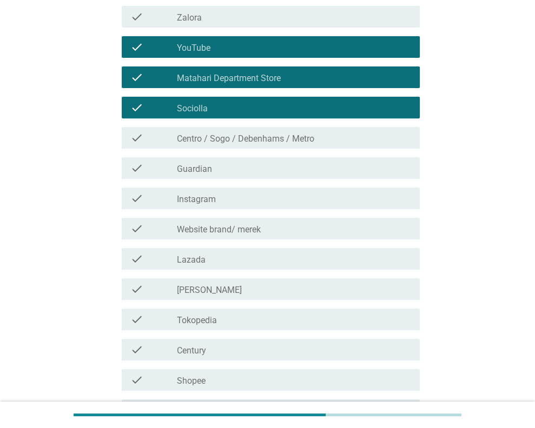
scroll to position [216, 0]
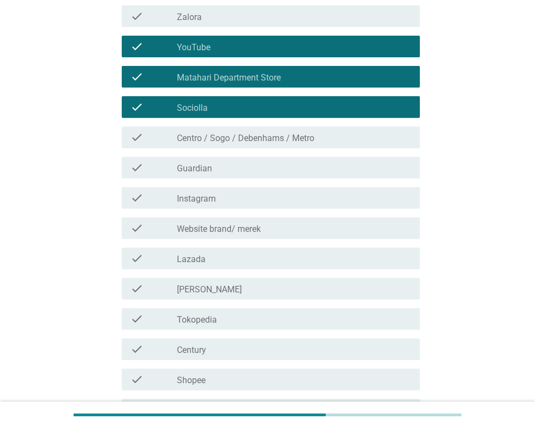
click at [286, 203] on div "check_box_outline_blank Instagram" at bounding box center [294, 197] width 234 height 13
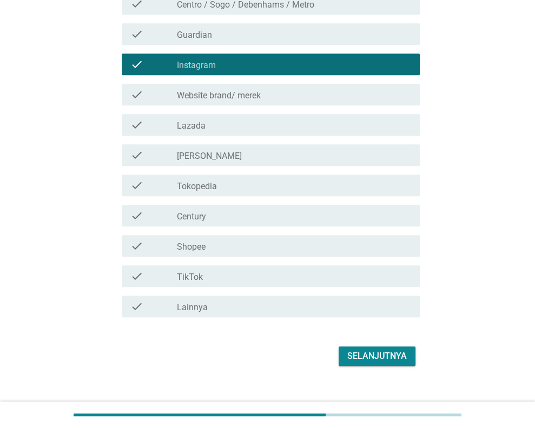
scroll to position [365, 0]
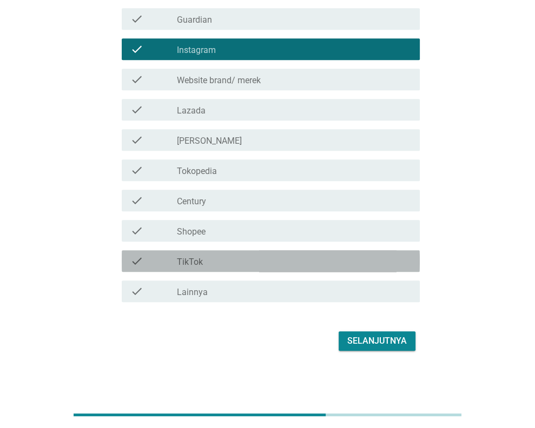
click at [306, 263] on div "check_box_outline_blank TikTok" at bounding box center [294, 261] width 234 height 13
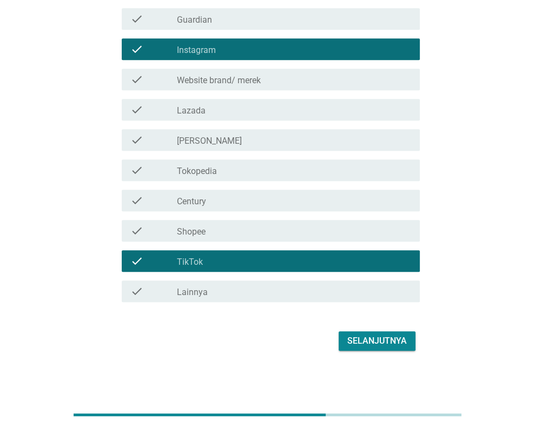
click at [366, 339] on div "Selanjutnya" at bounding box center [376, 341] width 59 height 13
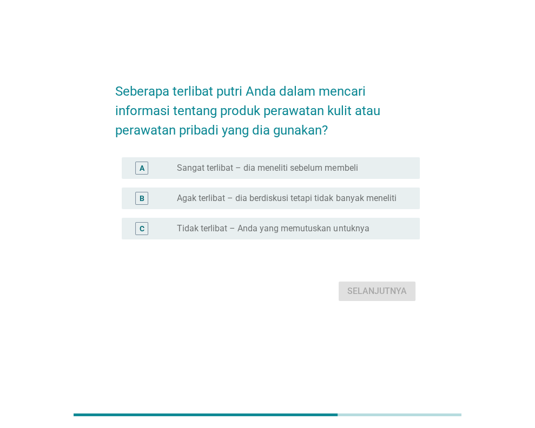
scroll to position [0, 0]
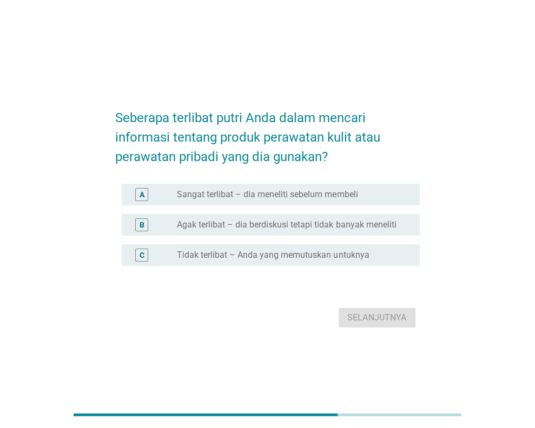
click at [236, 221] on label "Agak terlibat – dia berdiskusi tetapi tidak banyak meneliti" at bounding box center [286, 225] width 219 height 11
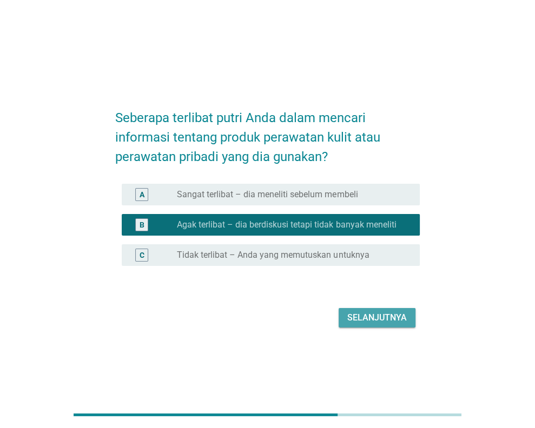
click at [377, 317] on div "Selanjutnya" at bounding box center [376, 317] width 59 height 13
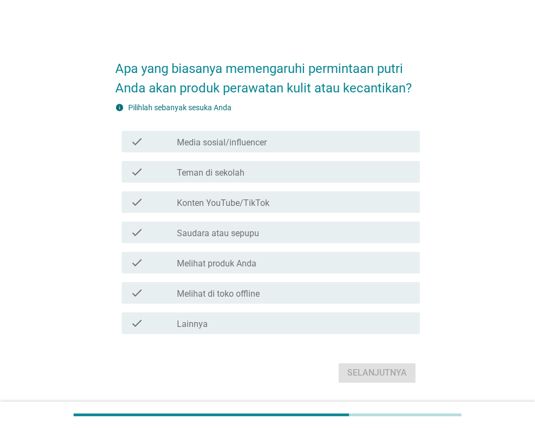
click at [234, 174] on label "Teman di sekolah" at bounding box center [211, 173] width 68 height 11
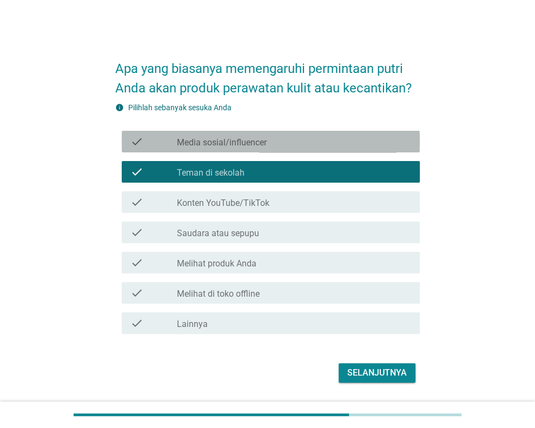
click at [248, 144] on label "Media sosial/influencer" at bounding box center [222, 142] width 90 height 11
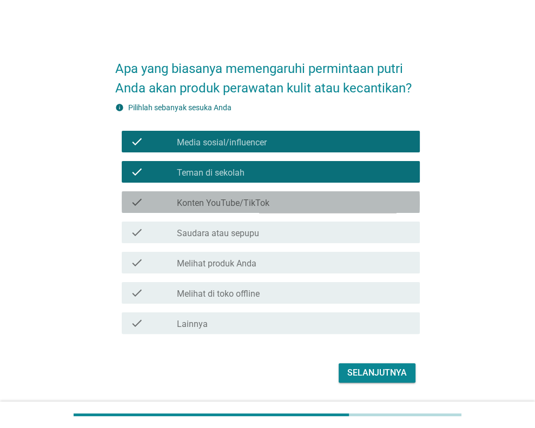
click at [253, 201] on label "Konten YouTube/TikTok" at bounding box center [223, 203] width 92 height 11
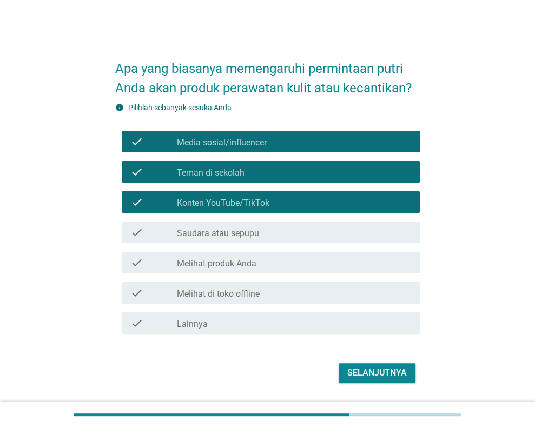
click at [249, 233] on label "Saudara atau sepupu" at bounding box center [218, 233] width 82 height 11
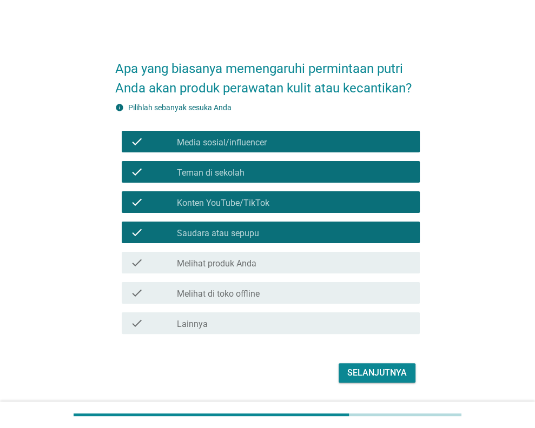
click at [246, 270] on div "check check_box_outline_blank Melihat produk Anda" at bounding box center [271, 263] width 298 height 22
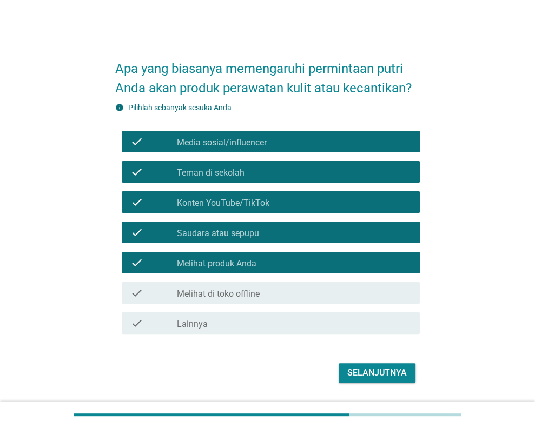
click at [243, 286] on div "check check_box_outline_blank Melihat di toko offline" at bounding box center [271, 293] width 298 height 22
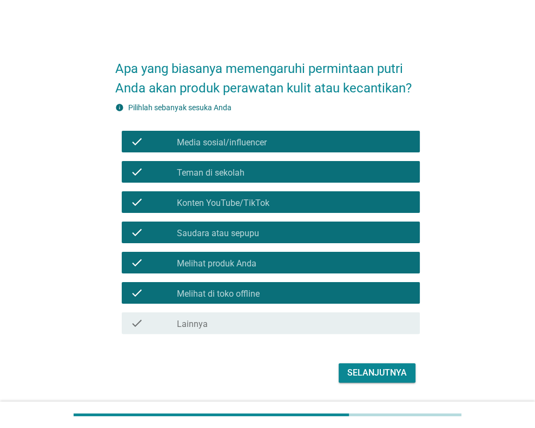
click at [359, 375] on div "Selanjutnya" at bounding box center [376, 373] width 59 height 13
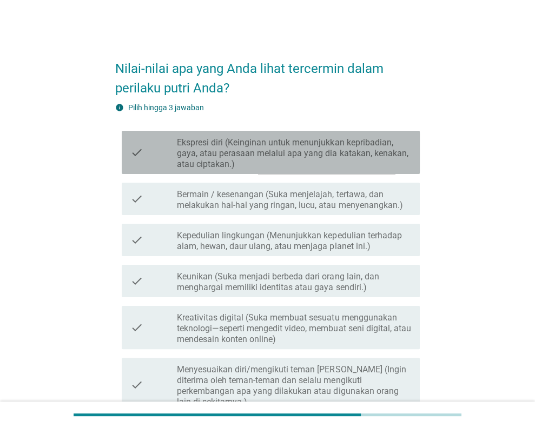
click at [259, 155] on label "Ekspresi diri (Keinginan untuk menunjukkan kepribadian, gaya, atau perasaan mel…" at bounding box center [294, 153] width 234 height 32
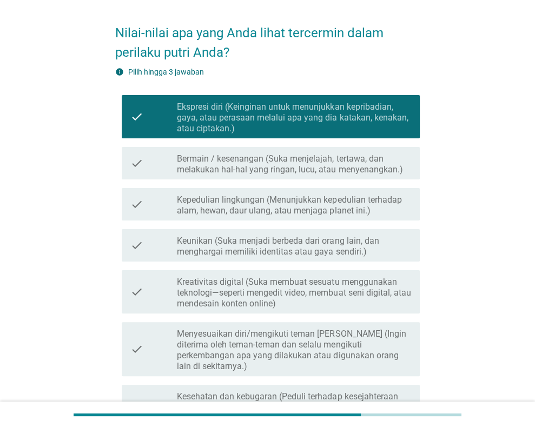
scroll to position [54, 0]
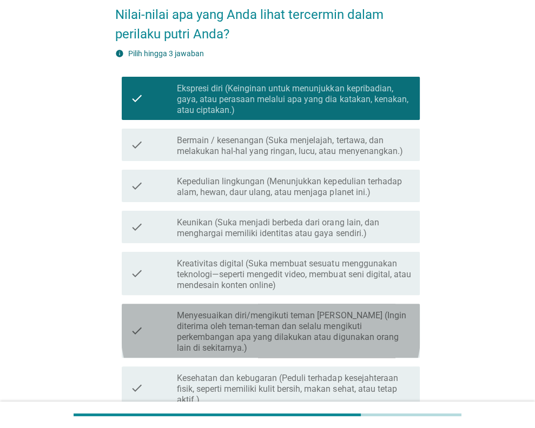
click at [253, 331] on label "Menyesuaikan diri/mengikuti teman [PERSON_NAME] (Ingin diterima oleh teman-tema…" at bounding box center [294, 331] width 234 height 43
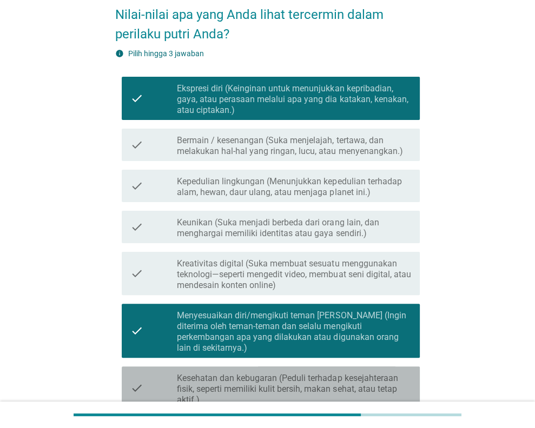
click at [252, 375] on label "Kesehatan dan kebugaran (Peduli terhadap kesejahteraan fisik, seperti memiliki …" at bounding box center [294, 389] width 234 height 32
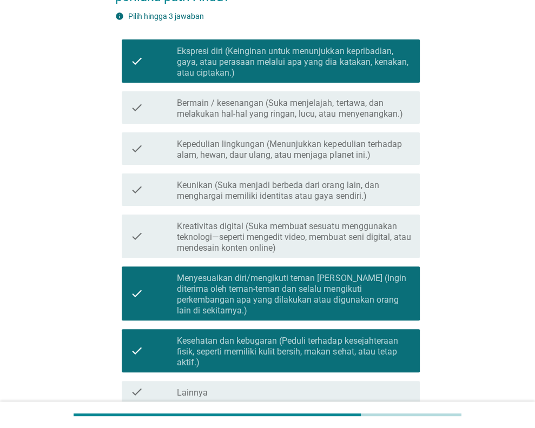
scroll to position [162, 0]
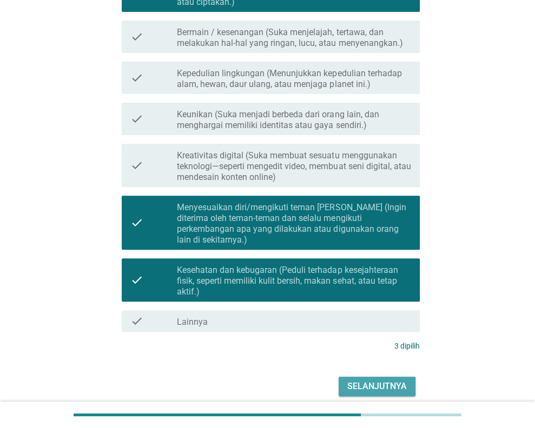
click at [352, 380] on div "Selanjutnya" at bounding box center [376, 386] width 59 height 13
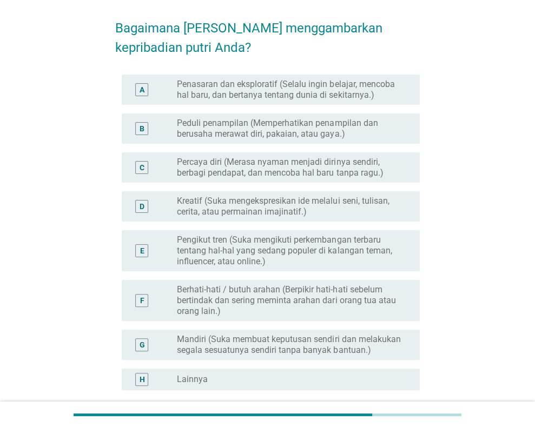
scroll to position [0, 0]
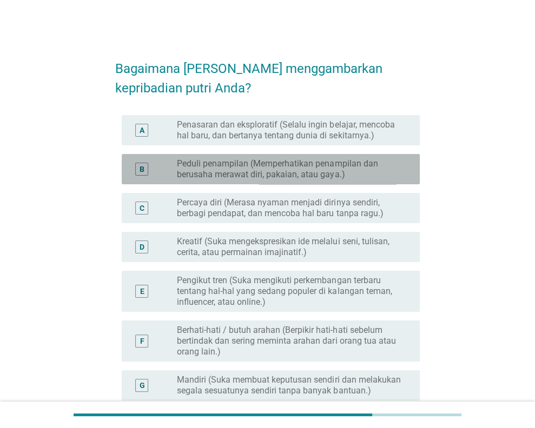
click at [286, 179] on label "Peduli penampilan (Memperhatikan penampilan dan berusaha merawat diri, pakaian,…" at bounding box center [289, 169] width 225 height 22
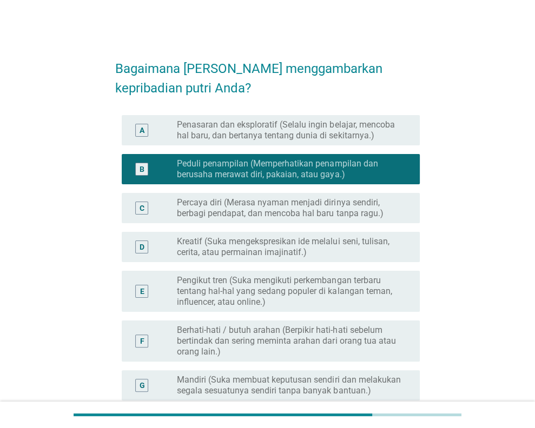
click at [298, 129] on label "Penasaran dan eksploratif (Selalu ingin belajar, mencoba hal baru, dan bertanya…" at bounding box center [289, 131] width 225 height 22
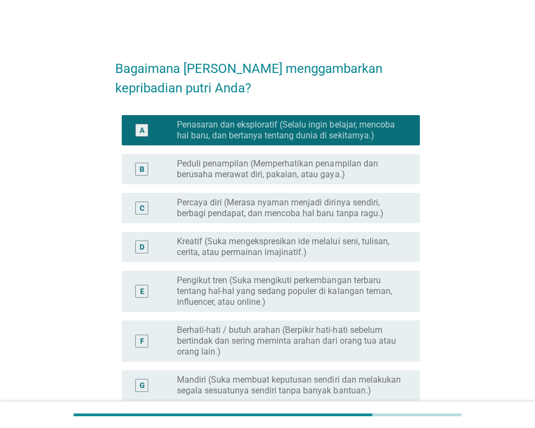
click at [288, 174] on label "Peduli penampilan (Memperhatikan penampilan dan berusaha merawat diri, pakaian,…" at bounding box center [289, 169] width 225 height 22
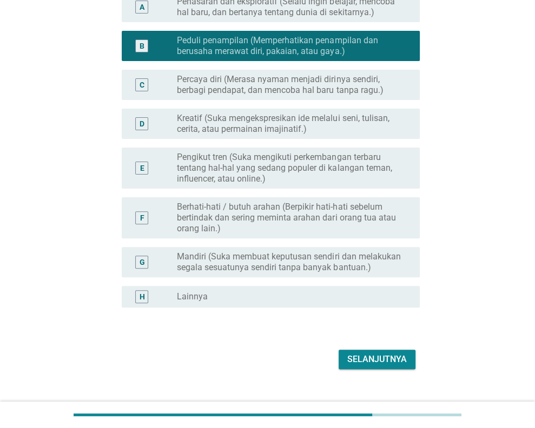
scroll to position [142, 0]
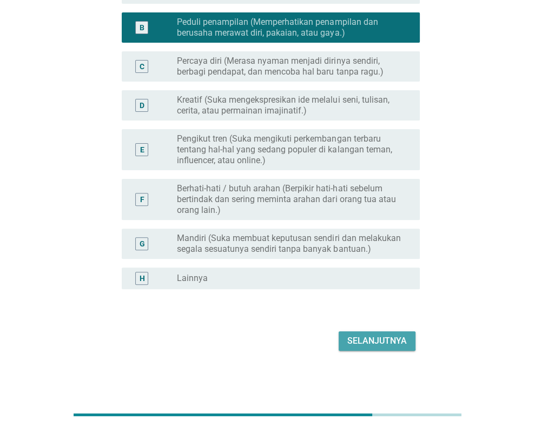
click at [374, 341] on div "Selanjutnya" at bounding box center [376, 341] width 59 height 13
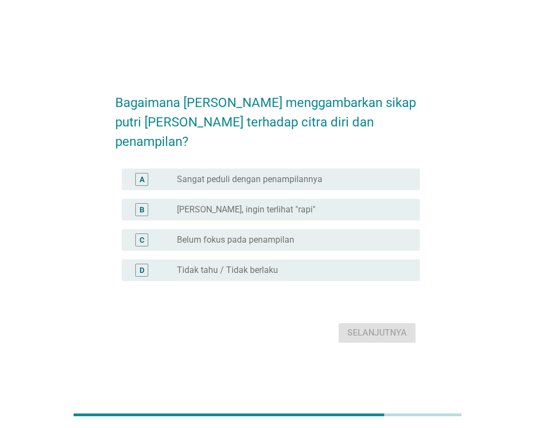
click at [226, 204] on label "[PERSON_NAME], ingin terlihat "rapi"" at bounding box center [246, 209] width 138 height 11
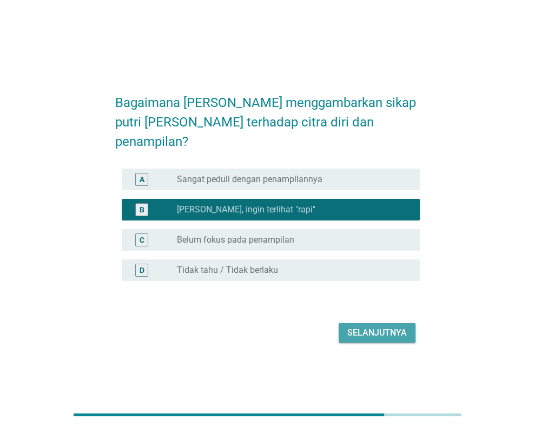
click at [359, 327] on div "Selanjutnya" at bounding box center [376, 333] width 59 height 13
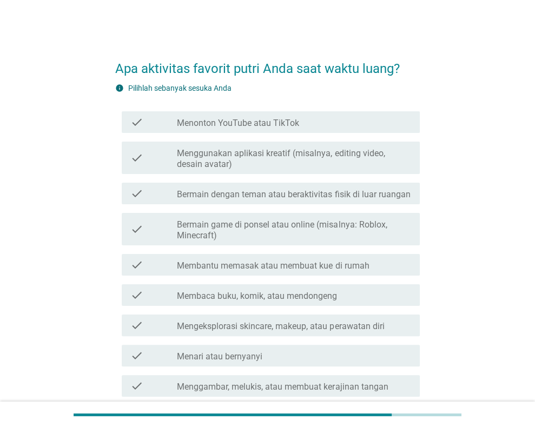
click at [263, 125] on label "Menonton YouTube atau TikTok" at bounding box center [238, 123] width 122 height 11
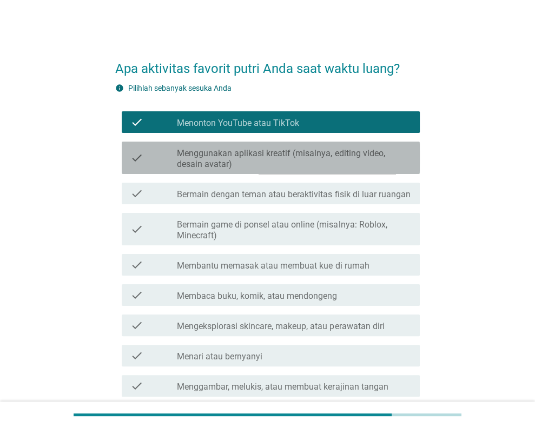
click at [268, 157] on label "Menggunakan aplikasi kreatif (misalnya, editing video, desain avatar)" at bounding box center [294, 159] width 234 height 22
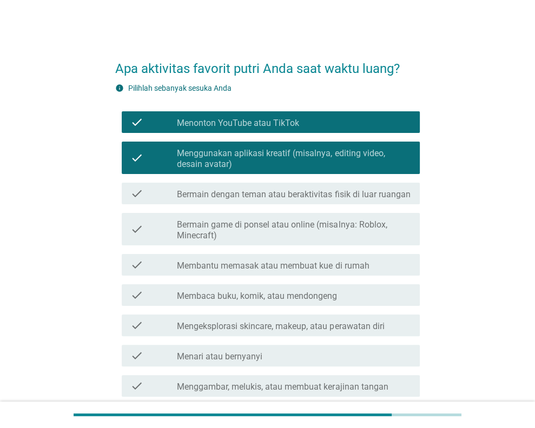
click at [264, 182] on div "check check_box_outline_blank Bermain dengan teman atau beraktivitas fisik di l…" at bounding box center [267, 193] width 304 height 30
click at [261, 191] on label "Bermain dengan teman atau beraktivitas fisik di luar ruangan" at bounding box center [293, 194] width 233 height 11
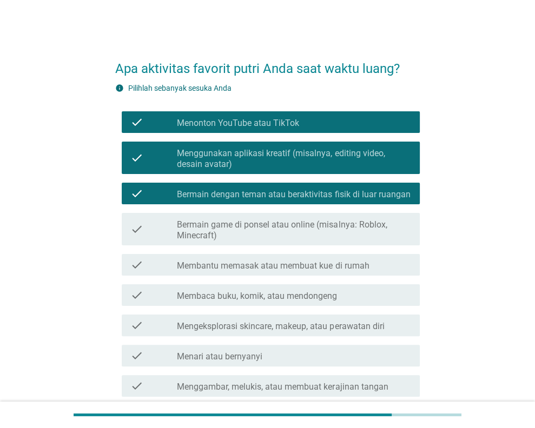
click at [266, 225] on label "Bermain game di ponsel atau online (misalnya: Roblox, Minecraft)" at bounding box center [294, 231] width 234 height 22
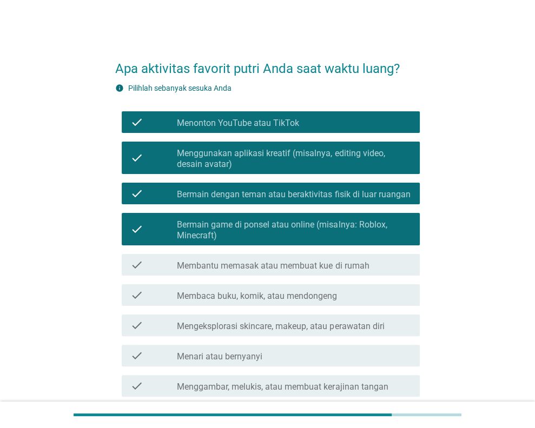
click at [267, 267] on label "Membantu memasak atau membuat kue di rumah" at bounding box center [273, 266] width 192 height 11
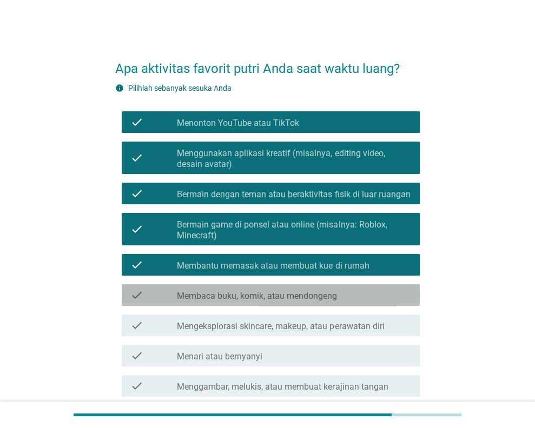
click at [266, 296] on label "Membaca buku, komik, atau mendongeng" at bounding box center [257, 296] width 160 height 11
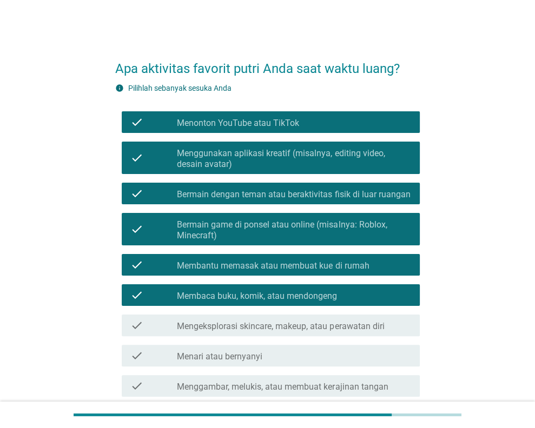
click at [262, 327] on label "Mengeksplorasi skincare, makeup, atau perawatan diri" at bounding box center [280, 326] width 207 height 11
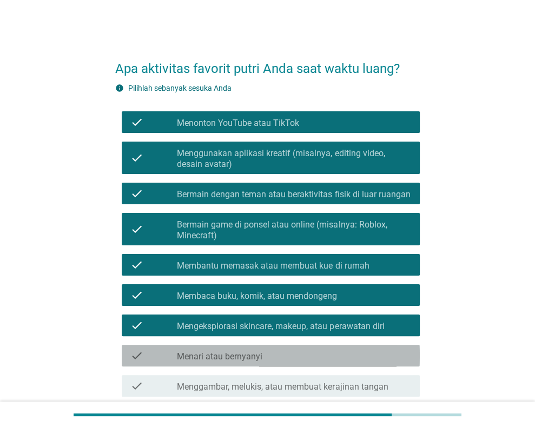
click at [260, 357] on label "Menari atau bernyanyi" at bounding box center [219, 356] width 85 height 11
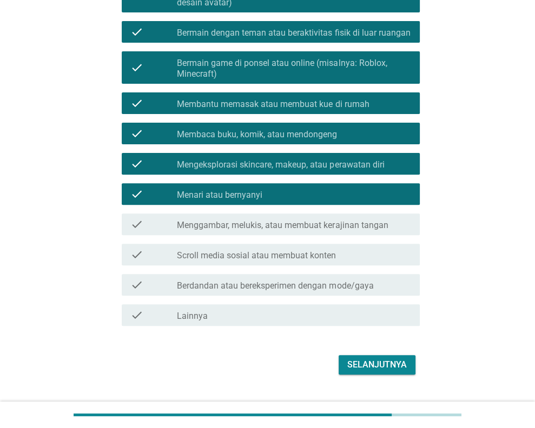
scroll to position [162, 0]
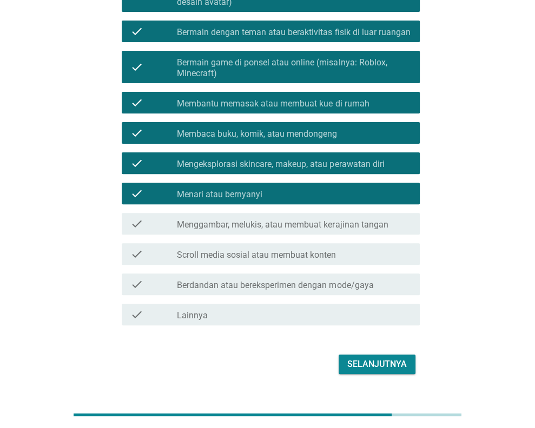
click at [266, 225] on label "Menggambar, melukis, atau membuat kerajinan tangan" at bounding box center [282, 225] width 211 height 11
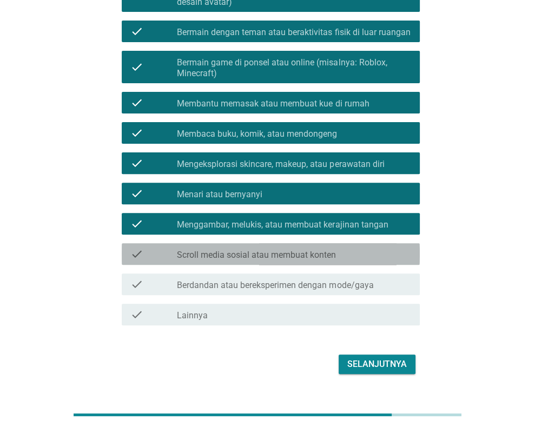
click at [275, 254] on label "Scroll media sosial atau membuat konten" at bounding box center [256, 255] width 159 height 11
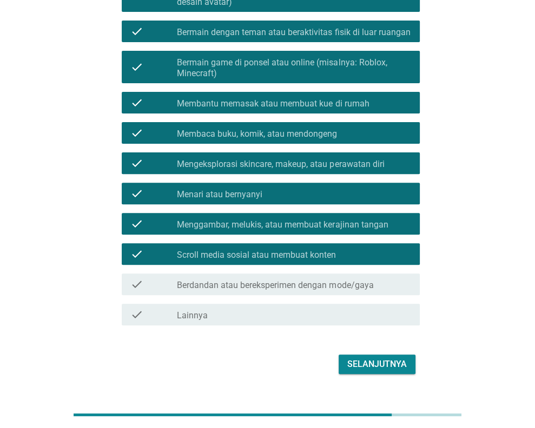
click at [279, 283] on label "Berdandan atau bereksperimen dengan mode/gaya" at bounding box center [275, 285] width 196 height 11
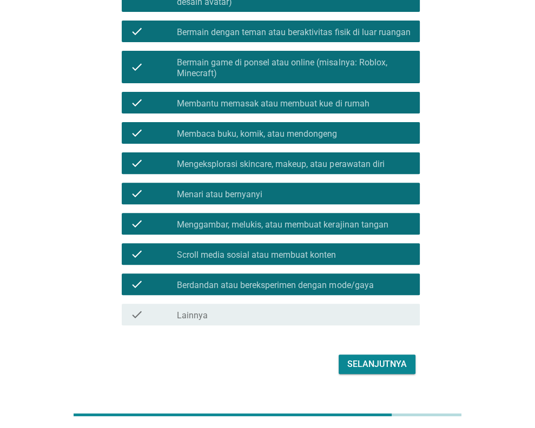
click at [389, 364] on div "Selanjutnya" at bounding box center [376, 364] width 59 height 13
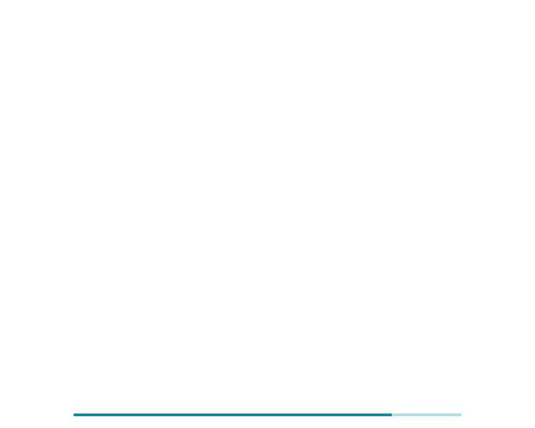
scroll to position [0, 0]
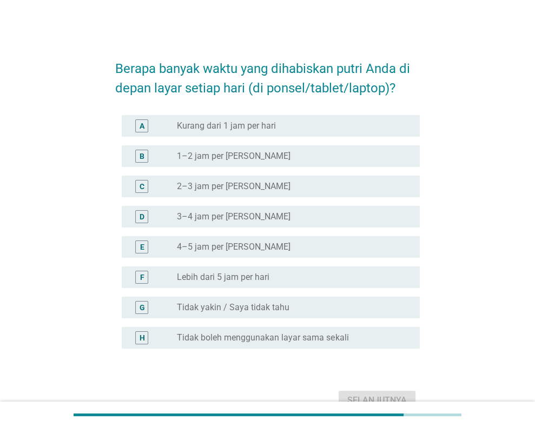
click at [195, 156] on label "1–2 jam per [PERSON_NAME]" at bounding box center [234, 156] width 114 height 11
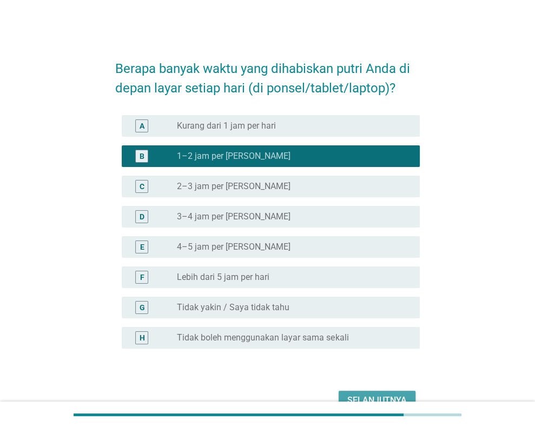
click at [361, 396] on div "Selanjutnya" at bounding box center [376, 400] width 59 height 13
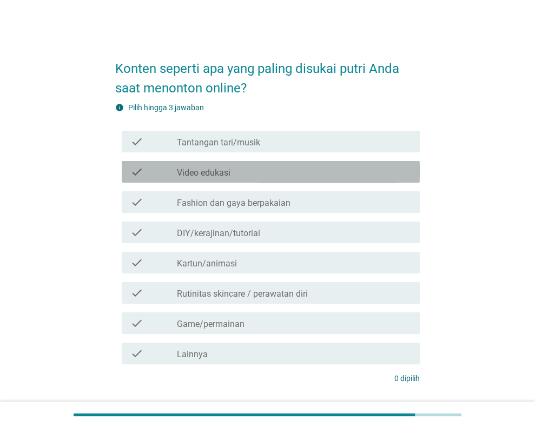
click at [236, 167] on div "check_box_outline_blank Video edukasi" at bounding box center [294, 171] width 234 height 13
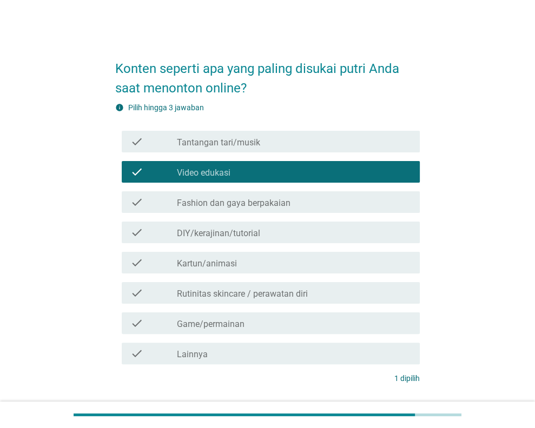
click at [238, 209] on div "check check_box_outline_blank Fashion dan gaya berpakaian" at bounding box center [271, 202] width 298 height 22
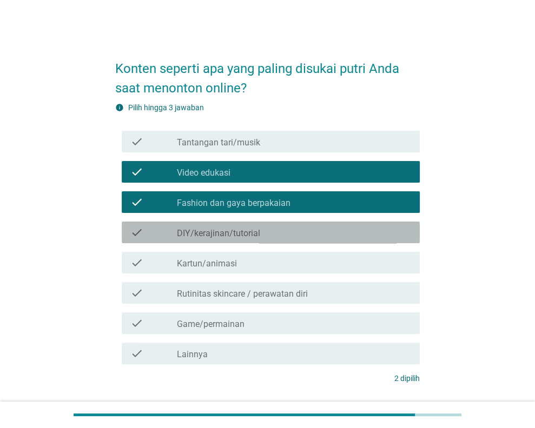
click at [256, 234] on label "DIY/kerajinan/tutorial" at bounding box center [218, 233] width 83 height 11
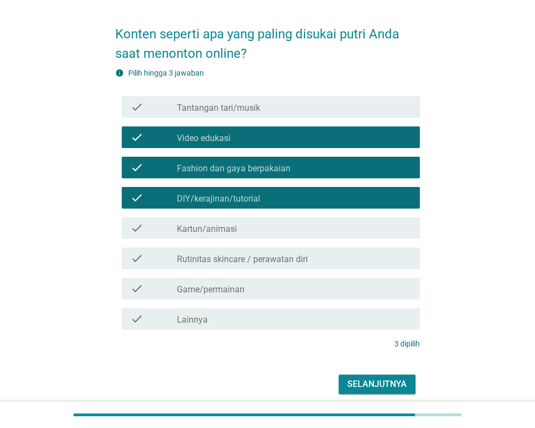
scroll to position [54, 0]
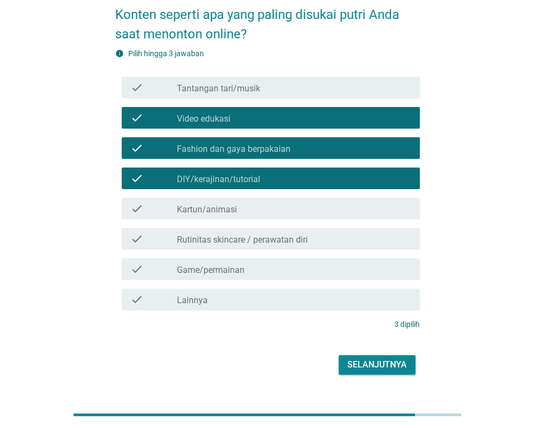
click at [324, 238] on div "check_box_outline_blank Rutinitas skincare / perawatan diri" at bounding box center [294, 239] width 234 height 13
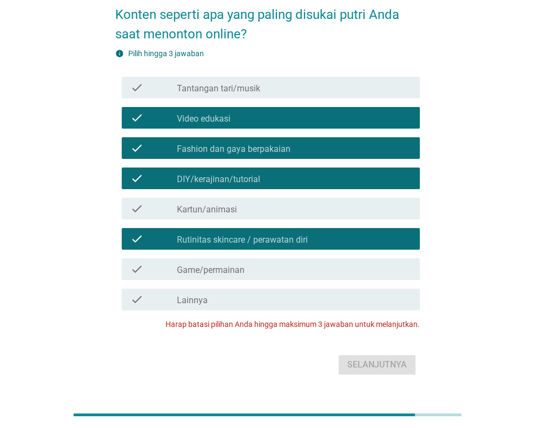
click at [322, 183] on div "check_box DIY/kerajinan/tutorial" at bounding box center [294, 178] width 234 height 13
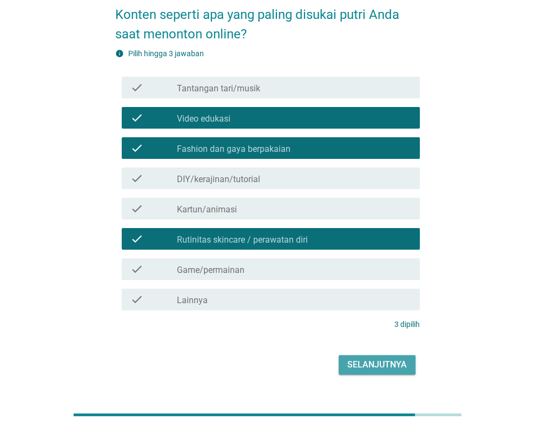
click at [378, 364] on div "Selanjutnya" at bounding box center [376, 365] width 59 height 13
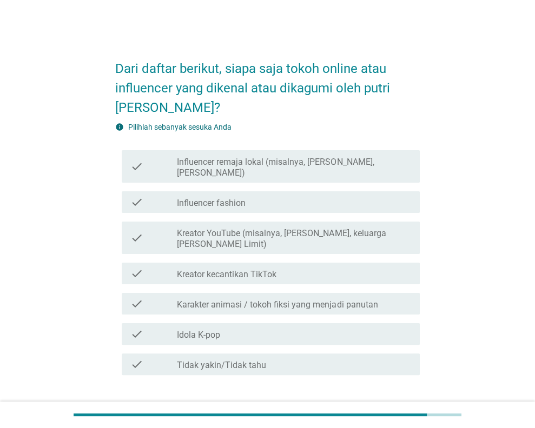
click at [298, 161] on label "Influencer remaja lokal (misalnya, [PERSON_NAME], [PERSON_NAME])" at bounding box center [294, 168] width 234 height 22
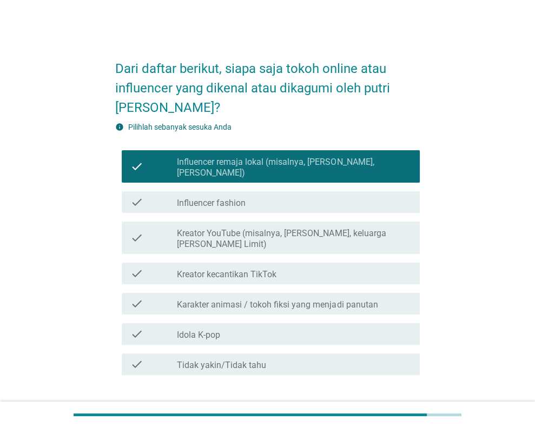
click at [289, 196] on div "check_box_outline_blank Influencer fashion" at bounding box center [294, 202] width 234 height 13
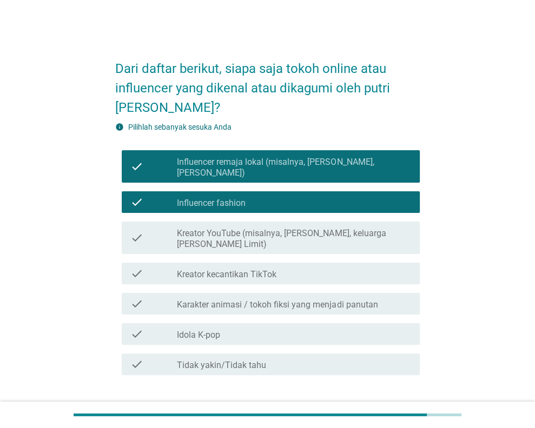
click at [284, 233] on label "Kreator YouTube (misalnya, [PERSON_NAME], keluarga [PERSON_NAME] Limit)" at bounding box center [294, 239] width 234 height 22
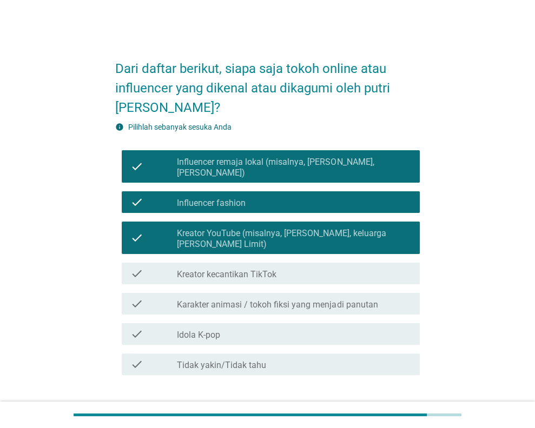
click at [277, 267] on div "check_box_outline_blank Kreator kecantikan TikTok" at bounding box center [294, 273] width 234 height 13
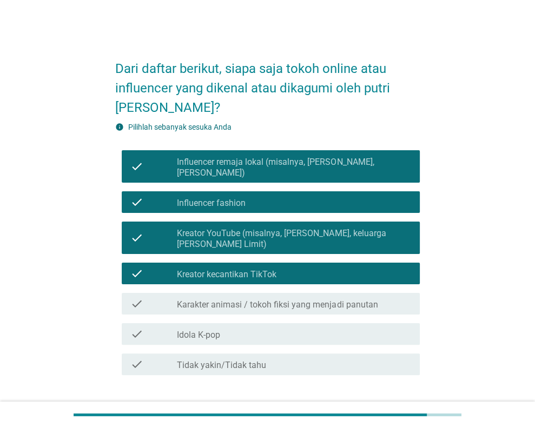
click at [275, 300] on label "Karakter animasi / tokoh fiksi yang menjadi panutan" at bounding box center [277, 305] width 201 height 11
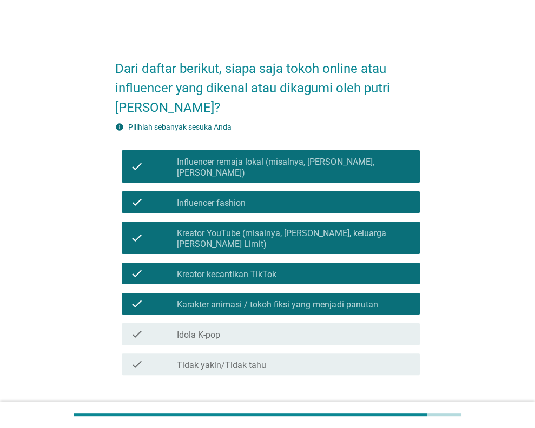
click at [268, 328] on div "check_box_outline_blank Idola K-pop" at bounding box center [294, 334] width 234 height 13
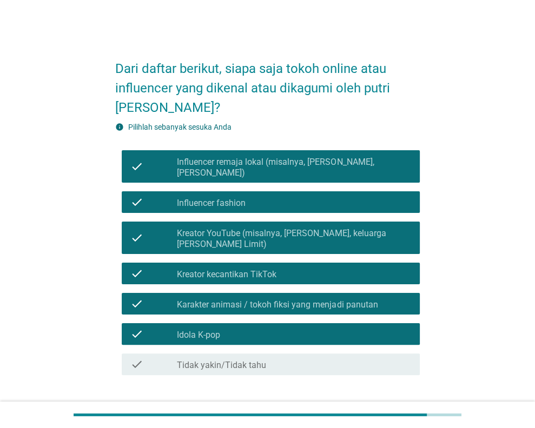
click at [344, 404] on button "Selanjutnya" at bounding box center [377, 413] width 77 height 19
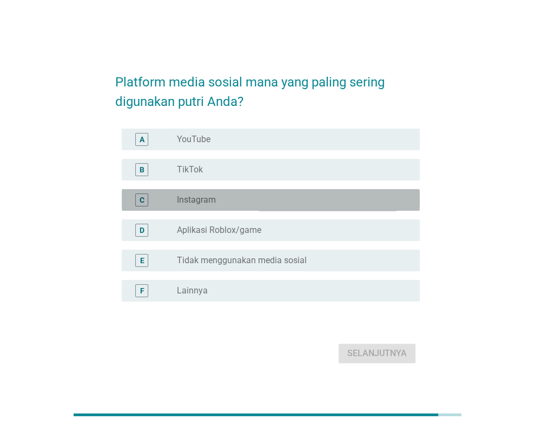
click at [203, 200] on label "Instagram" at bounding box center [196, 200] width 39 height 11
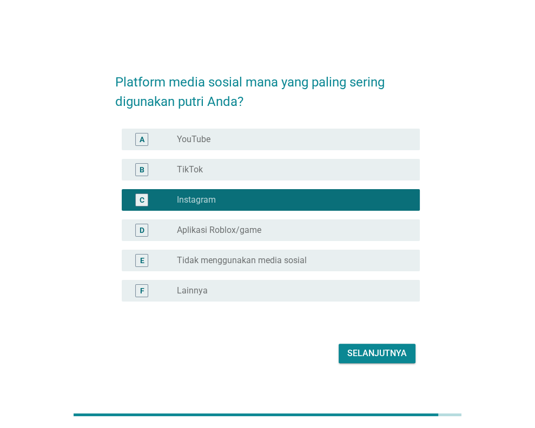
click at [211, 169] on div "radio_button_unchecked TikTok" at bounding box center [289, 169] width 225 height 11
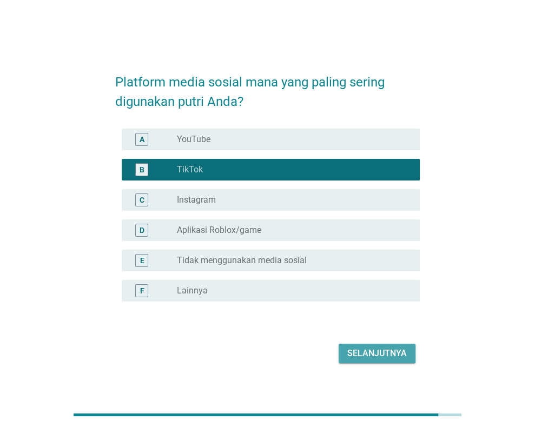
click at [353, 348] on div "Selanjutnya" at bounding box center [376, 353] width 59 height 13
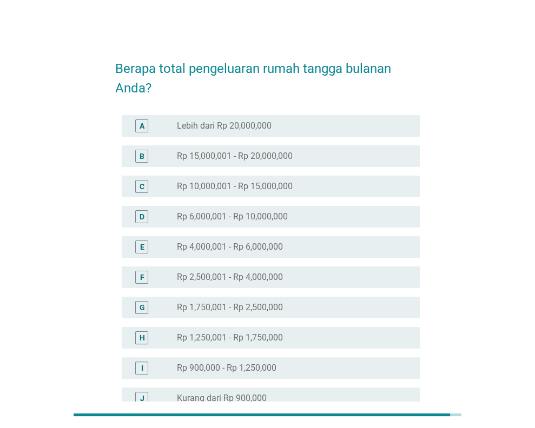
click at [230, 268] on div "F radio_button_unchecked Rp 2,500,001 - Rp 4,000,000" at bounding box center [271, 278] width 298 height 22
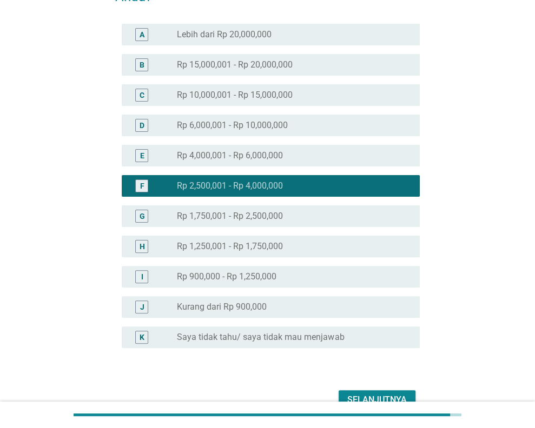
scroll to position [108, 0]
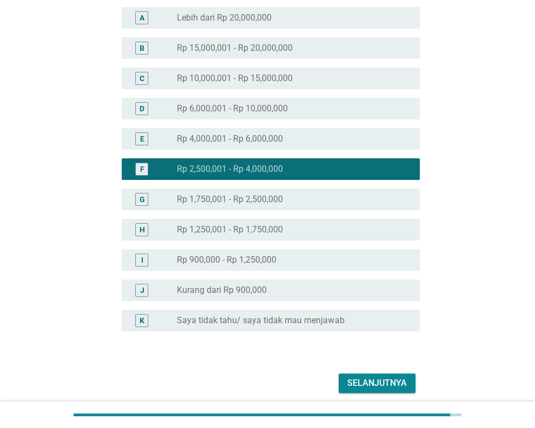
click at [386, 377] on div "Selanjutnya" at bounding box center [376, 383] width 59 height 13
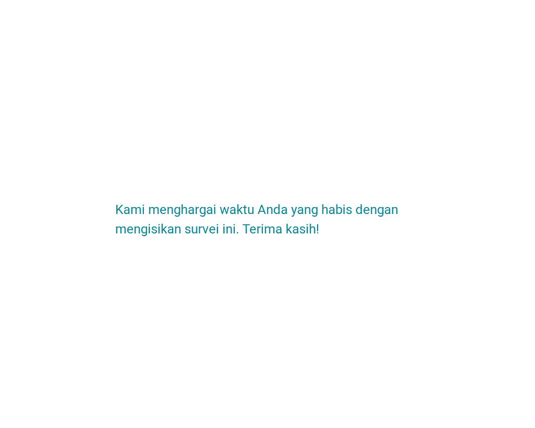
scroll to position [0, 0]
